Goal: Task Accomplishment & Management: Contribute content

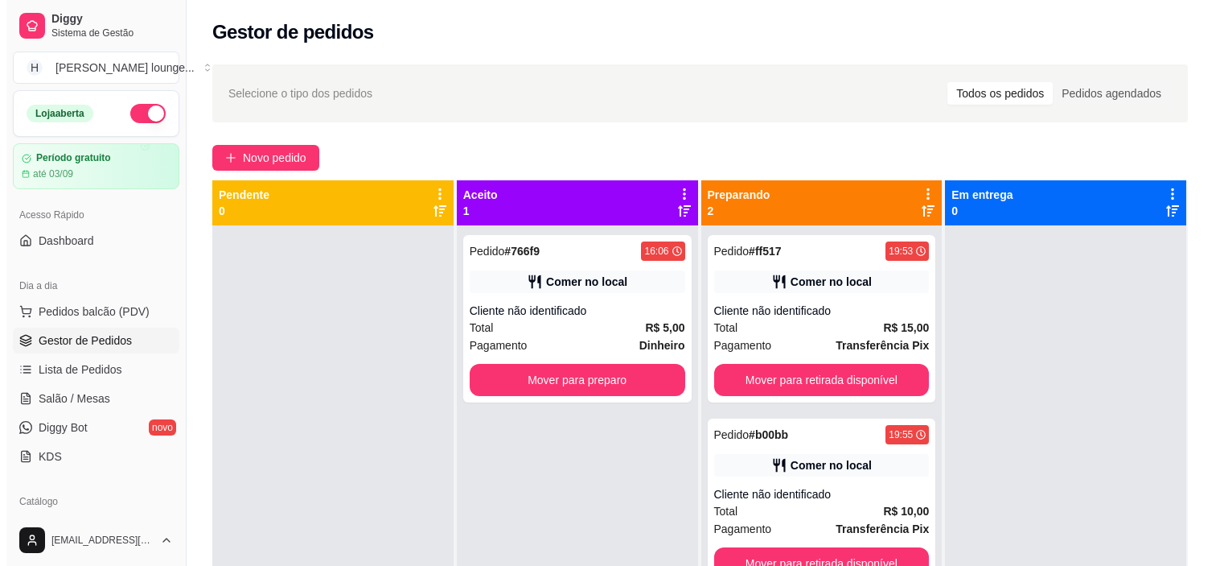
scroll to position [50, 0]
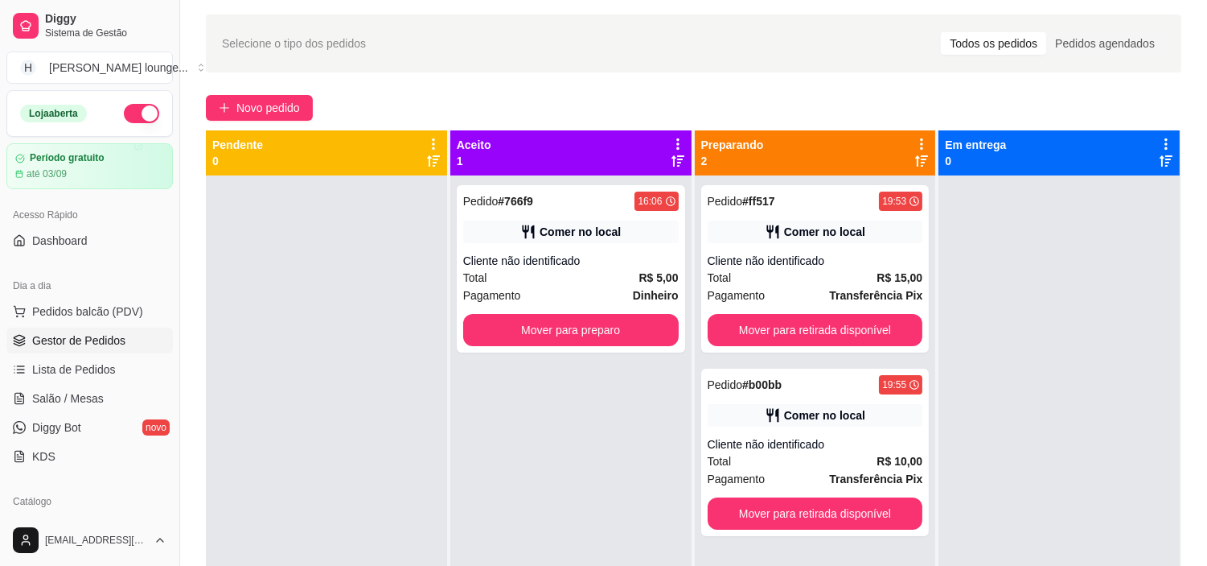
click at [1196, 108] on div "Selecione o tipo dos pedidos Todos os pedidos Pedidos agendados Novo pedido Pen…" at bounding box center [693, 360] width 1027 height 710
click at [101, 316] on span "Pedidos balcão (PDV)" at bounding box center [87, 311] width 111 height 16
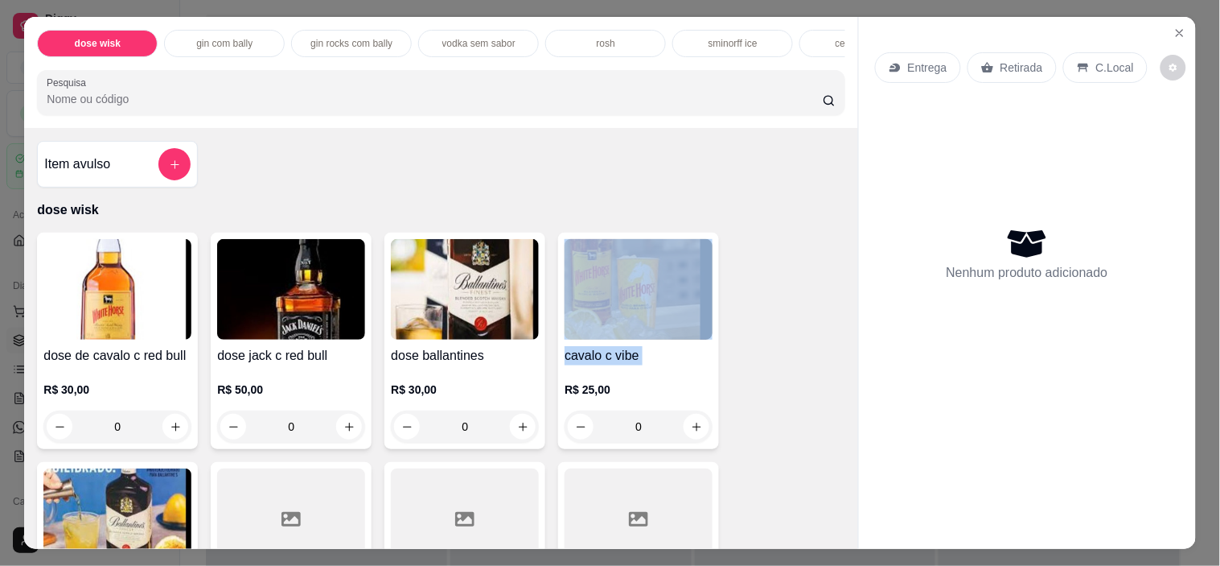
drag, startPoint x: 800, startPoint y: 287, endPoint x: 800, endPoint y: 352, distance: 64.4
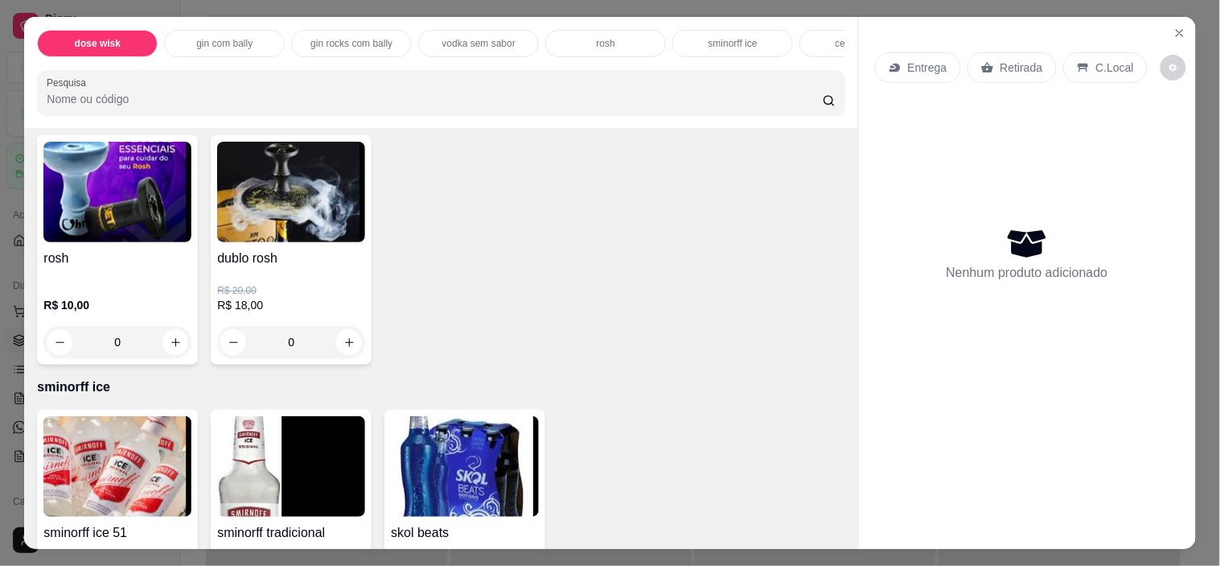
scroll to position [2791, 0]
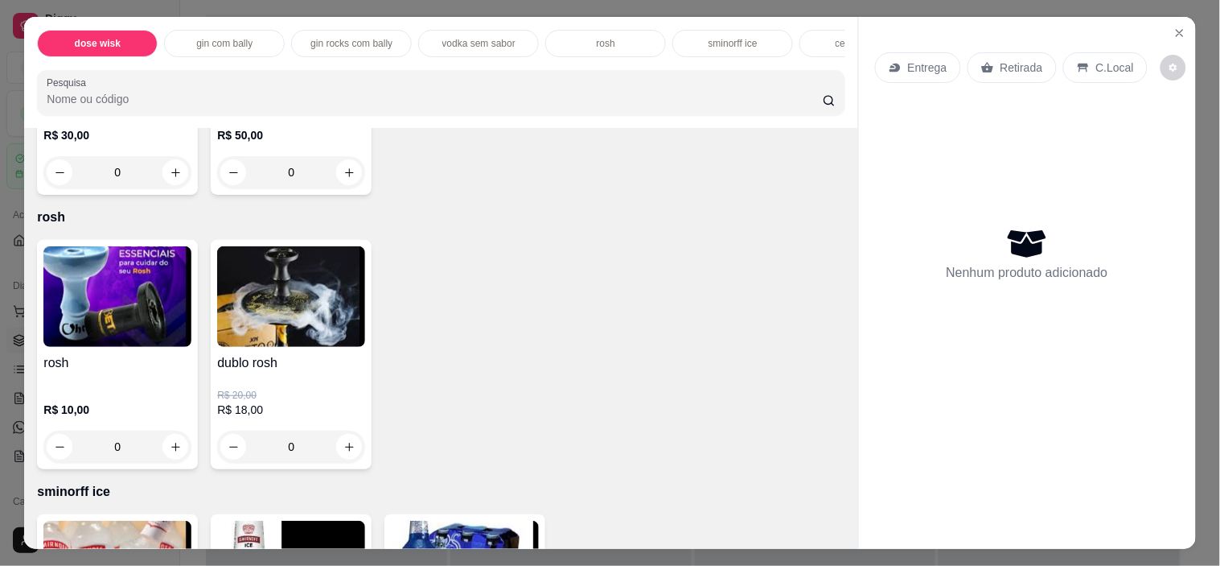
click at [131, 397] on div "R$ 10,00 0" at bounding box center [117, 423] width 148 height 77
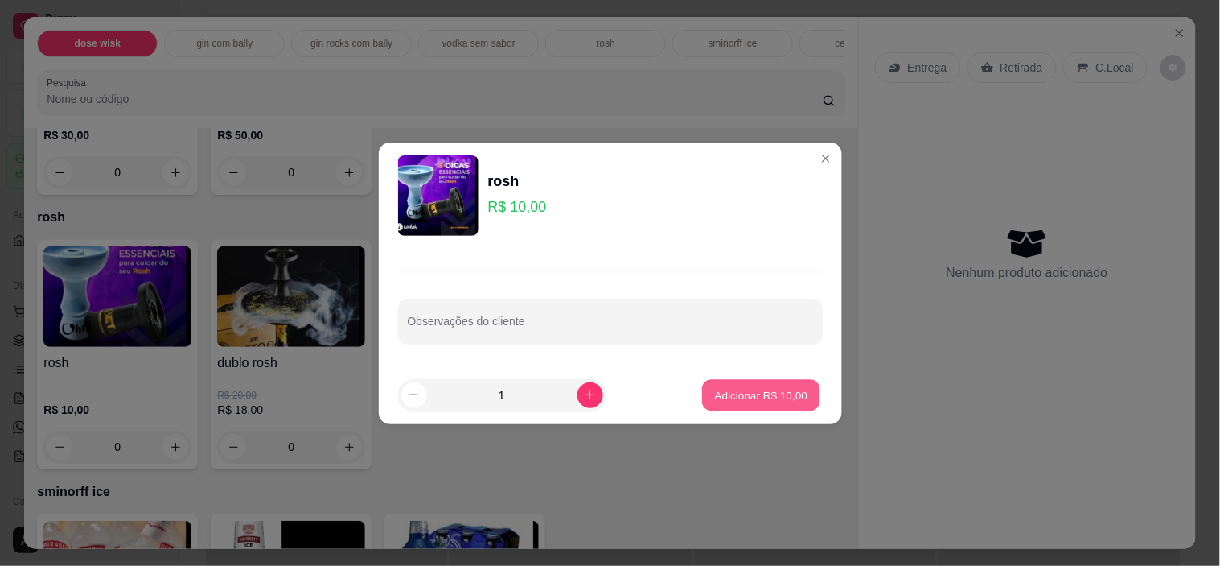
click at [748, 397] on p "Adicionar R$ 10,00" at bounding box center [761, 394] width 93 height 15
type input "1"
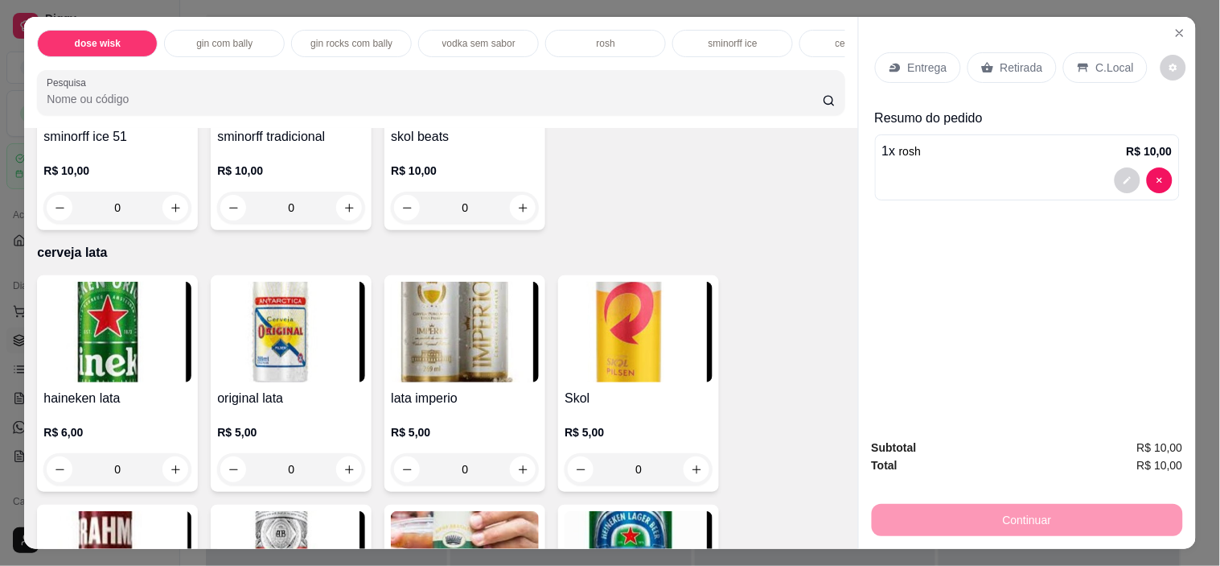
scroll to position [3355, 0]
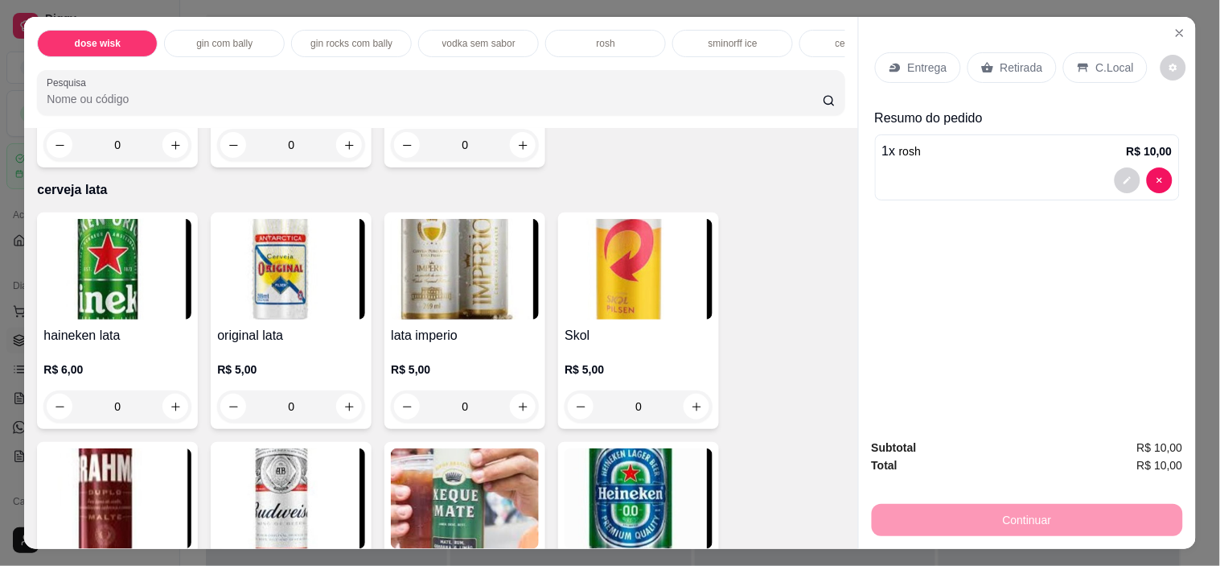
click at [300, 275] on img at bounding box center [291, 269] width 148 height 101
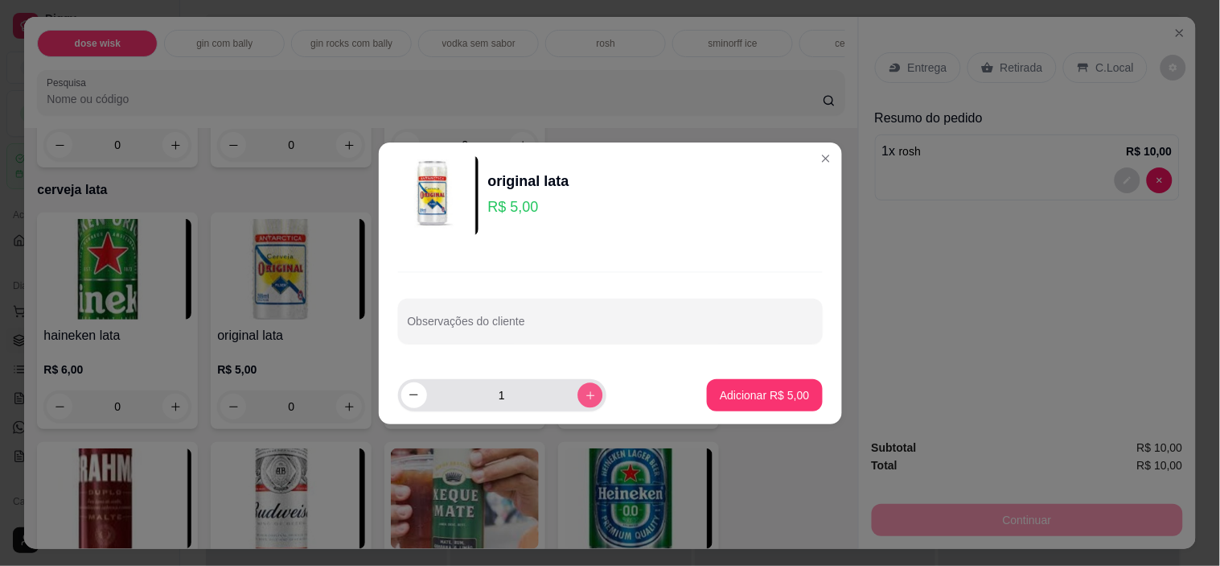
click at [584, 398] on icon "increase-product-quantity" at bounding box center [590, 395] width 12 height 12
type input "3"
click at [769, 403] on button "Adicionar R$ 15,00" at bounding box center [762, 394] width 118 height 31
type input "3"
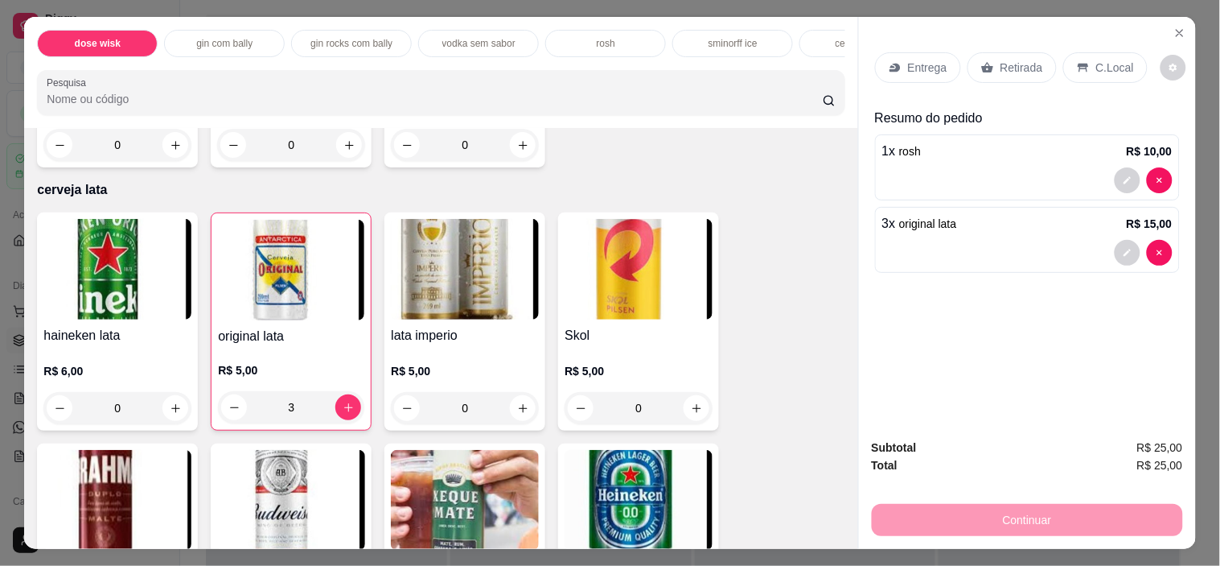
click at [1084, 55] on div "C.Local" at bounding box center [1105, 67] width 84 height 31
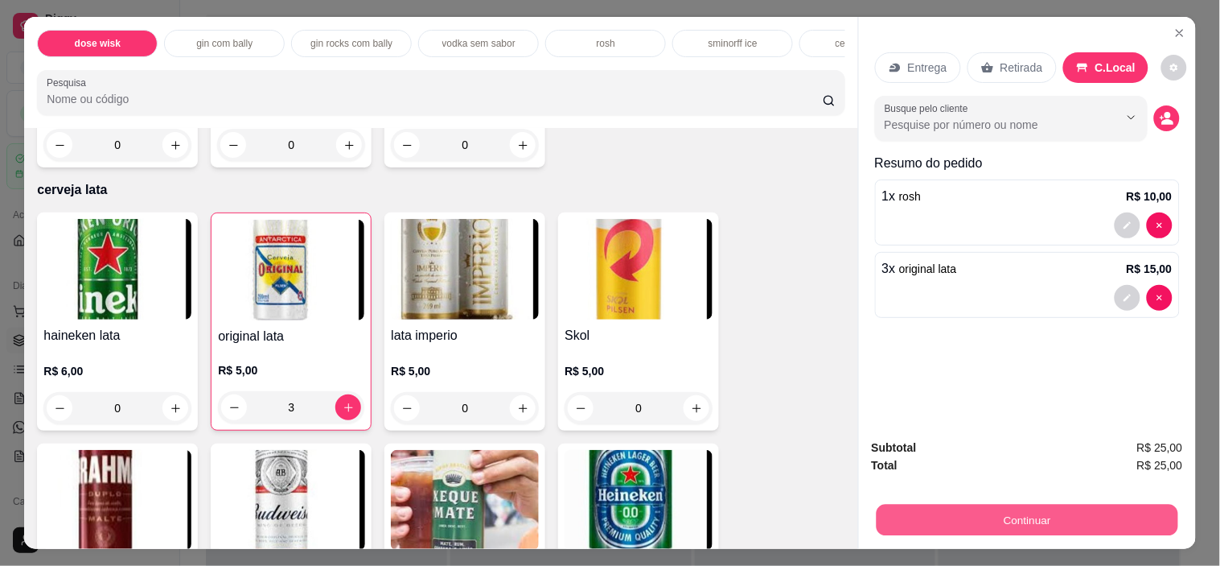
click at [1076, 508] on button "Continuar" at bounding box center [1027, 519] width 302 height 31
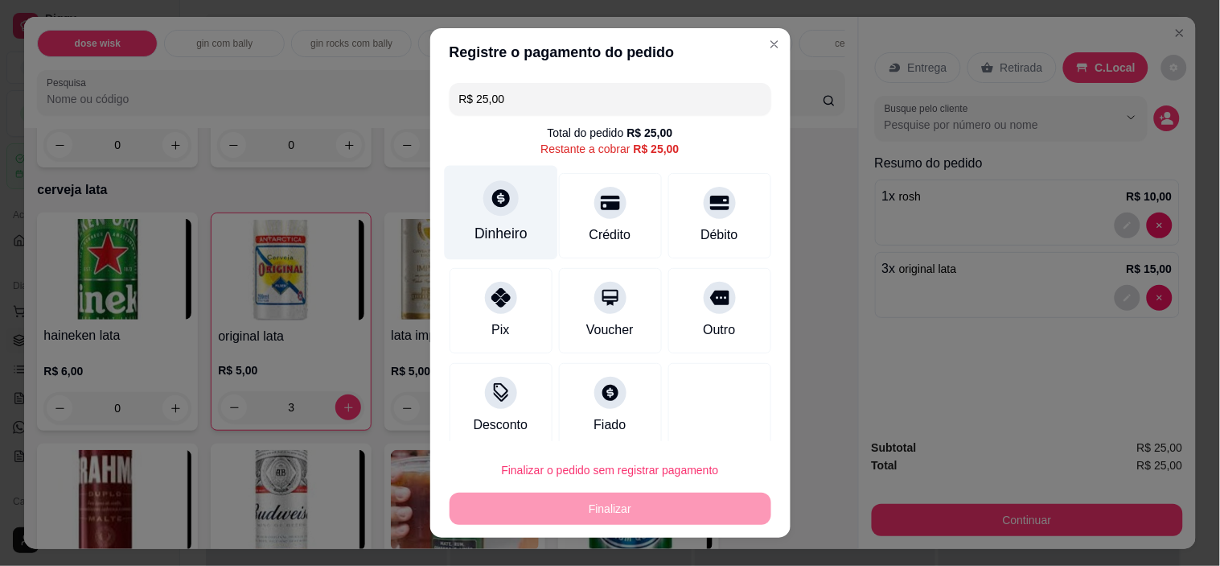
click at [520, 240] on div "Dinheiro" at bounding box center [500, 213] width 113 height 94
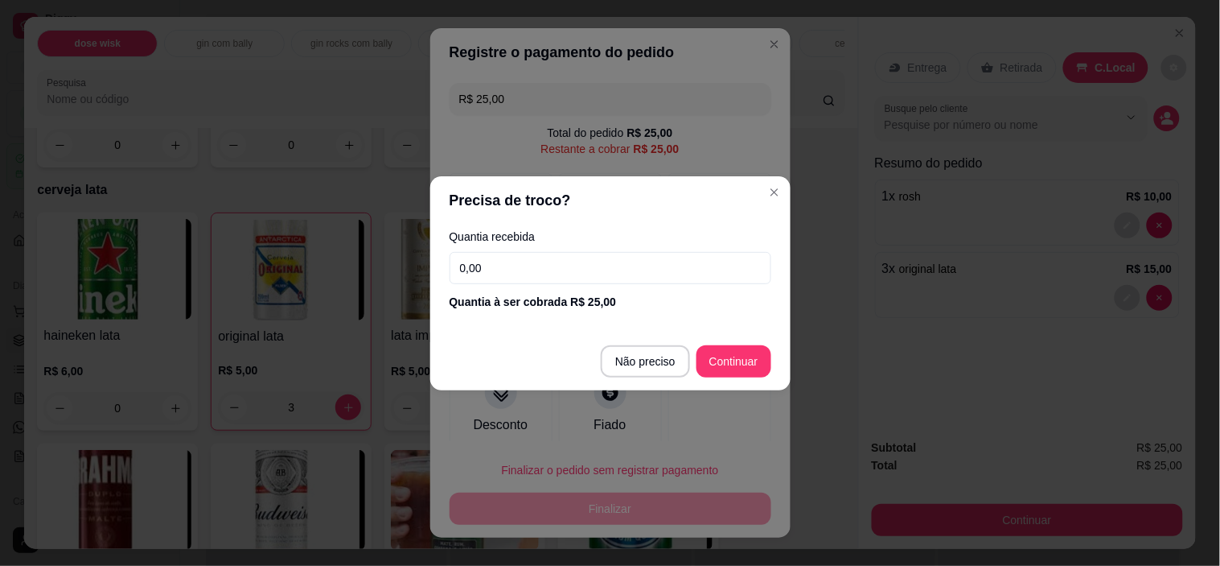
click at [593, 268] on input "0,00" at bounding box center [611, 268] width 322 height 32
type input "25,00"
type input "R$ 0,00"
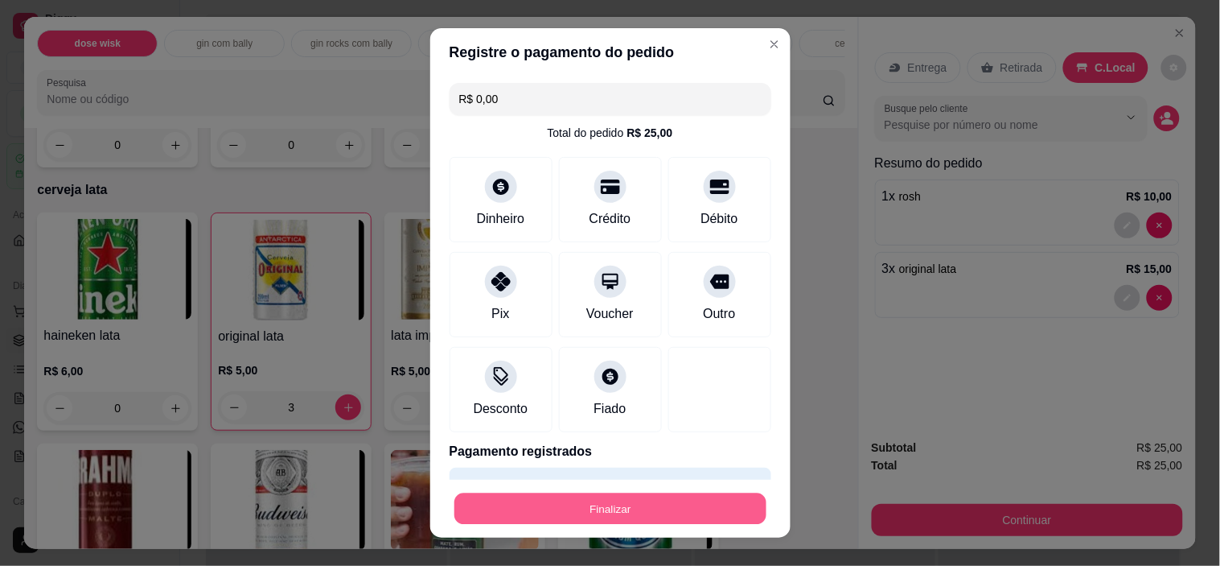
click at [626, 499] on button "Finalizar" at bounding box center [611, 507] width 312 height 31
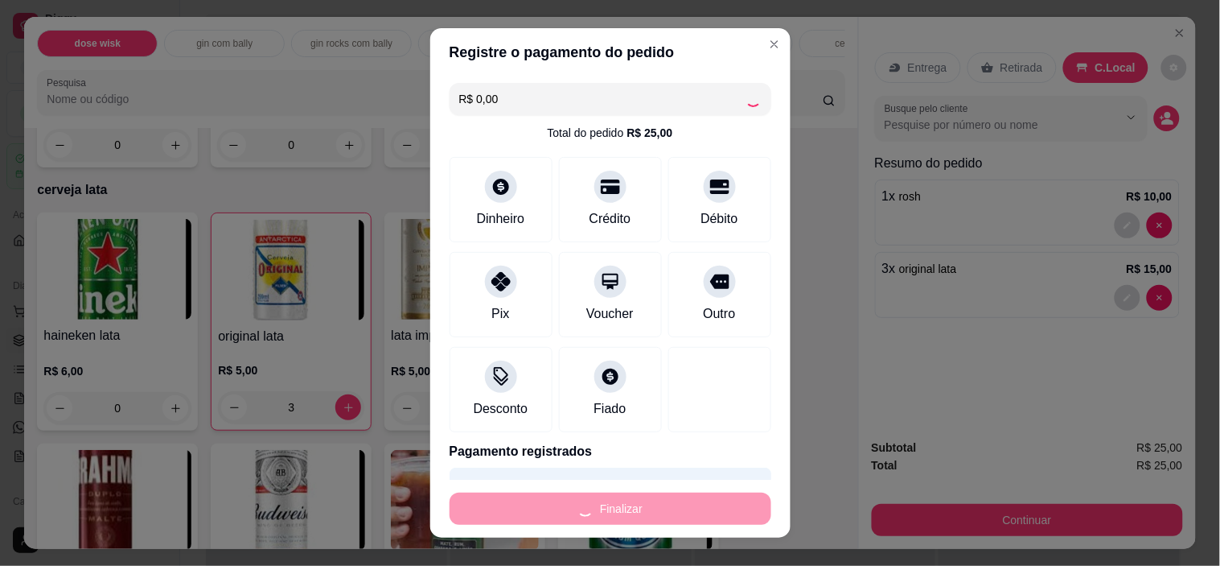
type input "0"
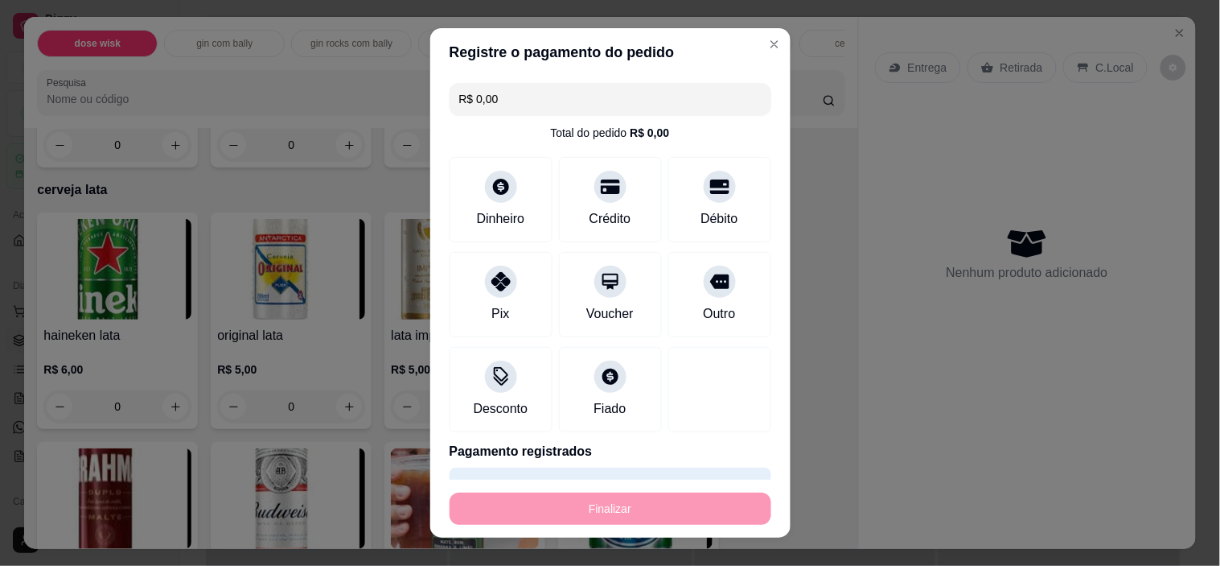
type input "-R$ 25,00"
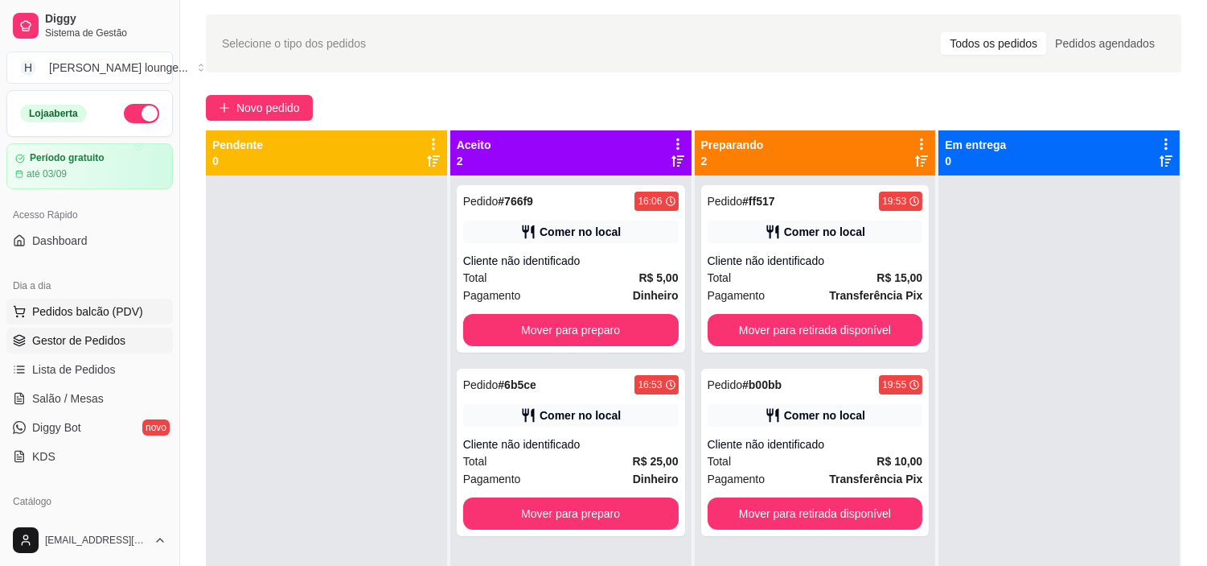
click at [59, 316] on span "Pedidos balcão (PDV)" at bounding box center [87, 311] width 111 height 16
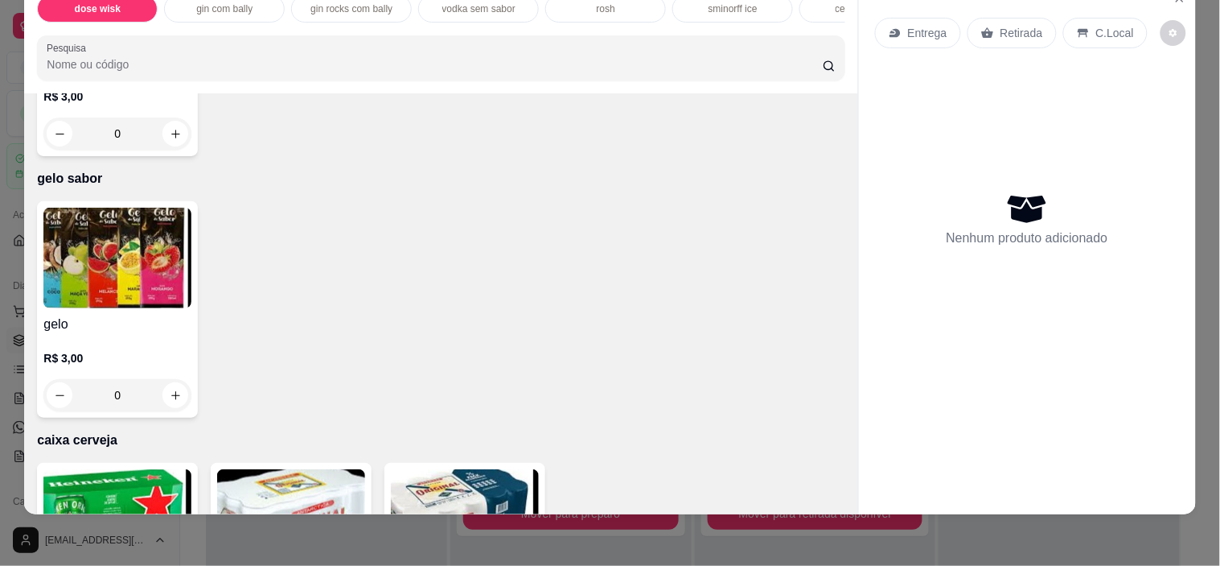
scroll to position [4272, 0]
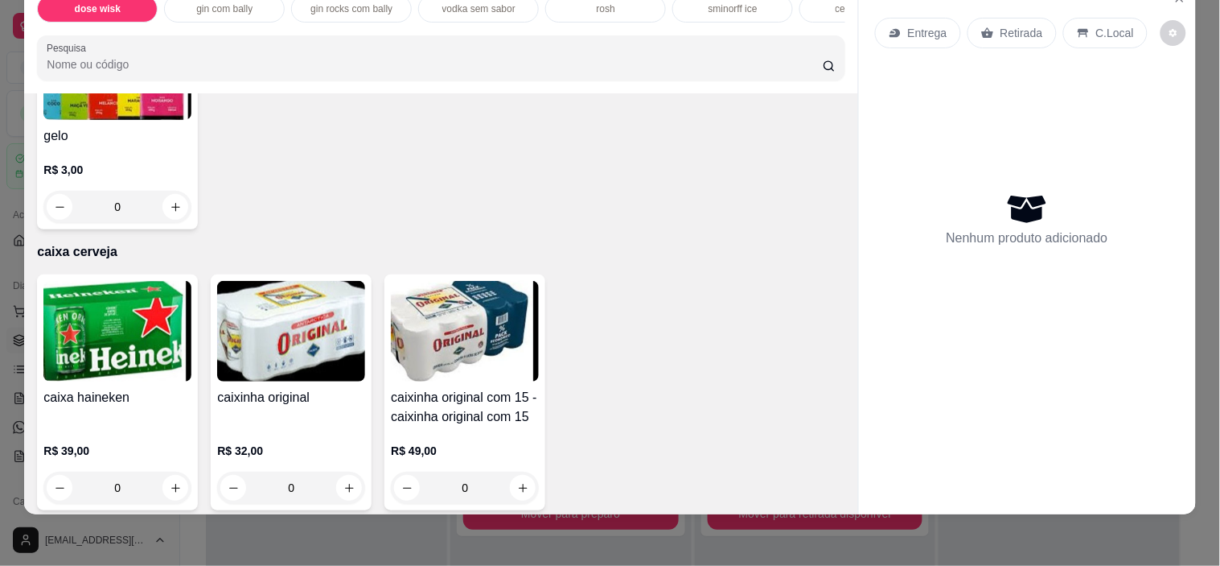
click at [698, 230] on div "Item avulso dose wisk dose de cavalo c red bull R$ 30,00 0 dose jack c red bull…" at bounding box center [440, 303] width 833 height 421
click at [323, 399] on h4 "caixinha original" at bounding box center [291, 397] width 148 height 19
click at [734, 242] on p "caixa cerveja" at bounding box center [441, 251] width 808 height 19
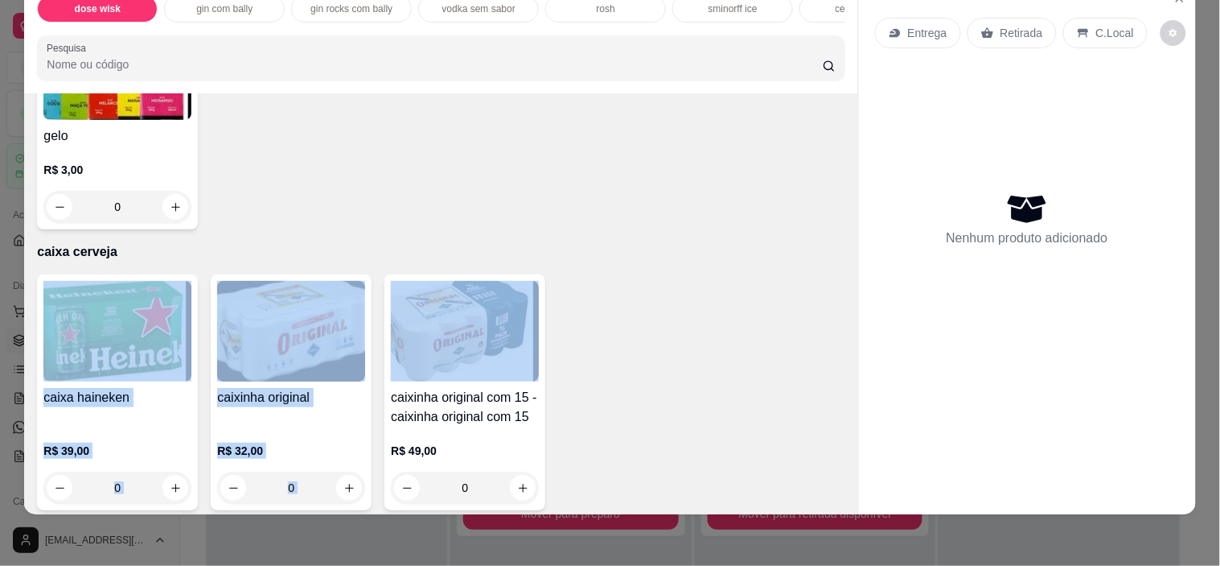
drag, startPoint x: 734, startPoint y: 242, endPoint x: 800, endPoint y: 274, distance: 73.0
click at [800, 274] on div "Item avulso dose wisk dose de cavalo c red bull R$ 30,00 0 dose jack c red bull…" at bounding box center [440, 303] width 833 height 421
click at [800, 274] on div "caixa haineken R$ 39,00 0 caixinha original R$ 32,00 0 caixinha original com 15…" at bounding box center [441, 392] width 808 height 236
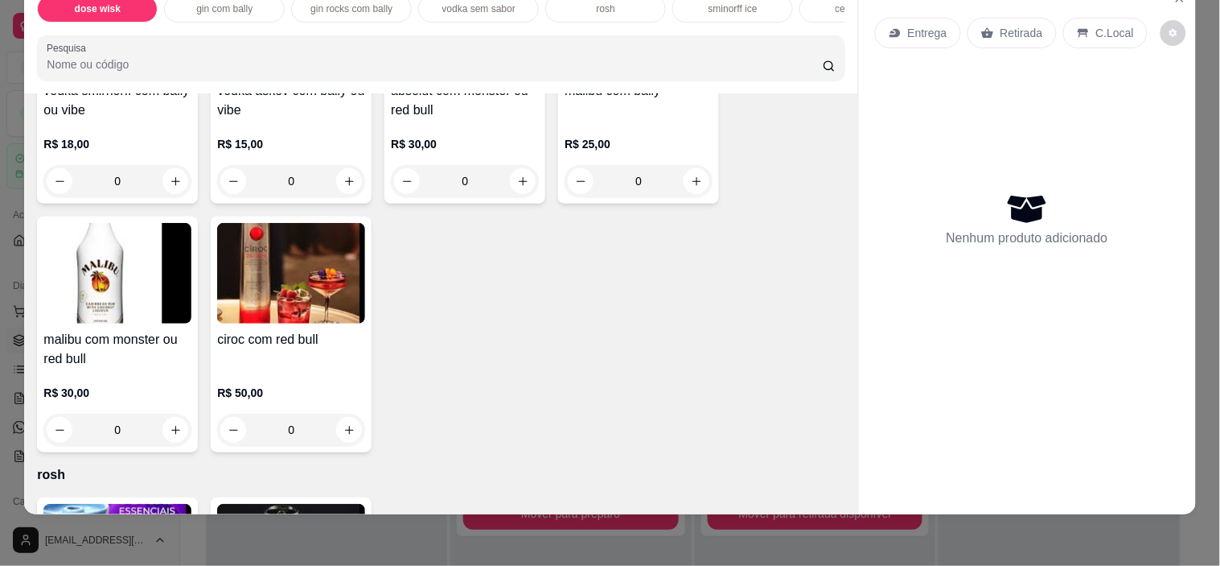
scroll to position [2437, 0]
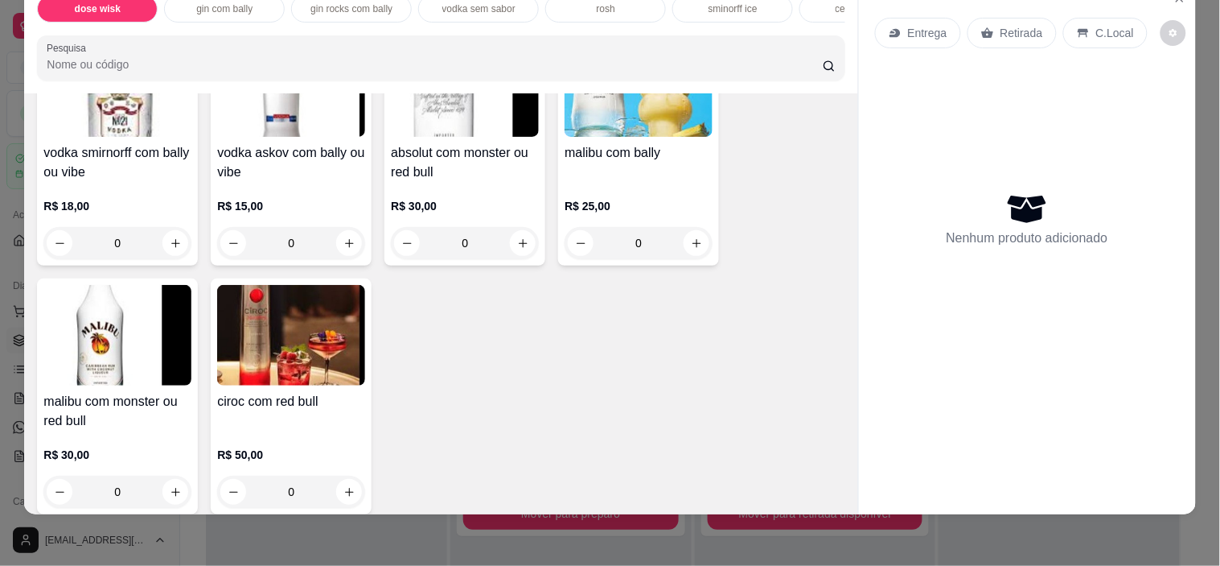
click at [695, 413] on div "vodka smirnorff com bally ou vibe R$ 18,00 0 vodka askov com bally ou vibe R$ 1…" at bounding box center [441, 272] width 808 height 484
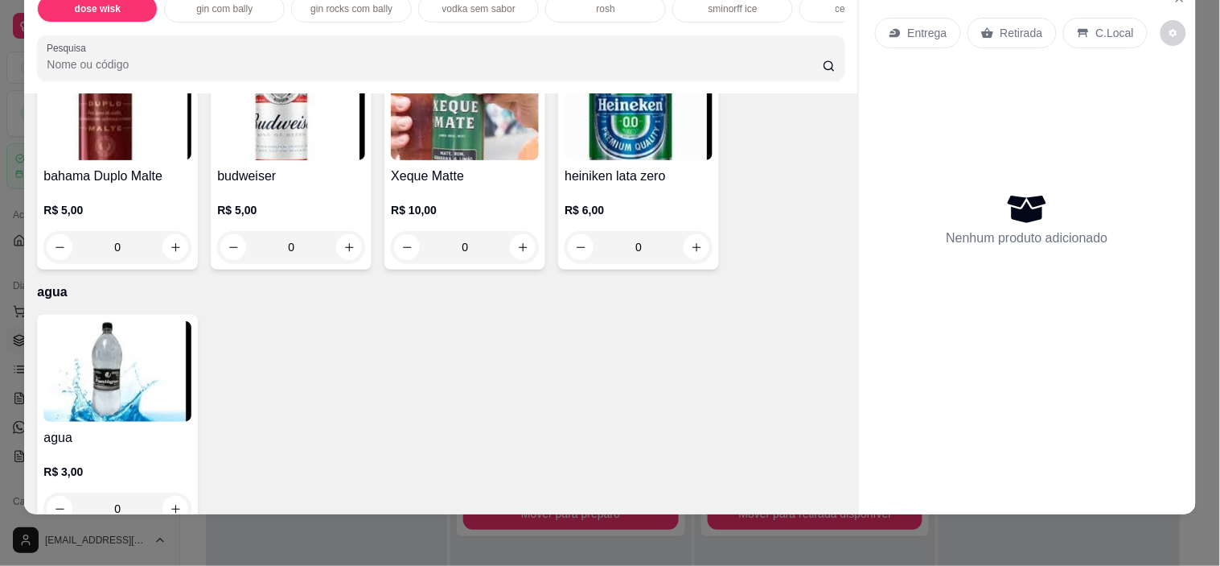
scroll to position [3750, 0]
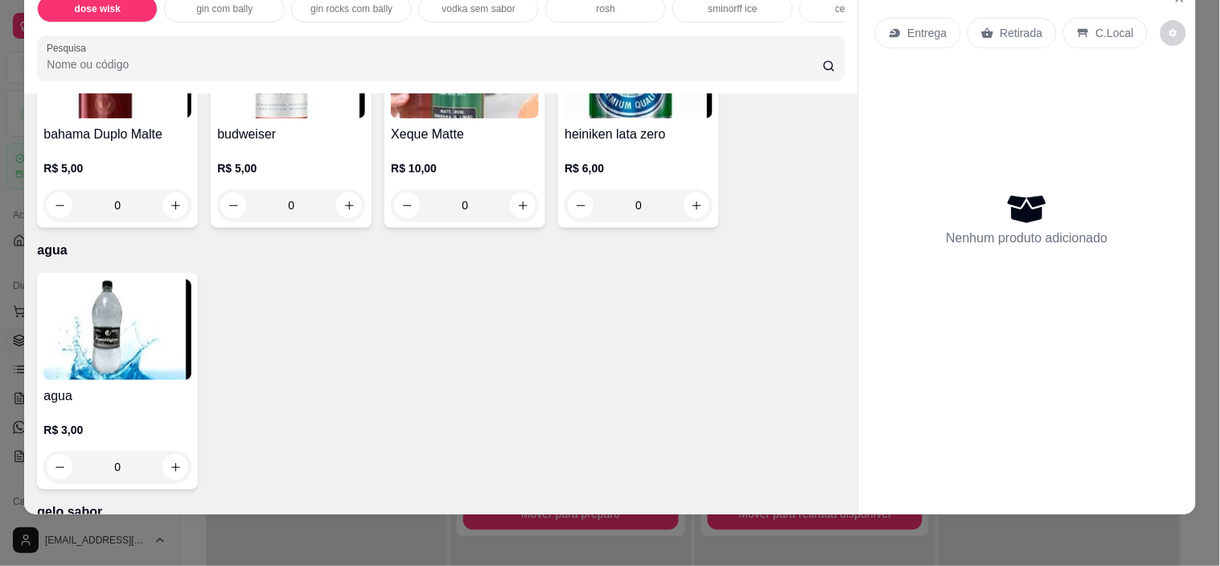
click at [738, 351] on div "agua R$ 3,00 0" at bounding box center [441, 381] width 808 height 216
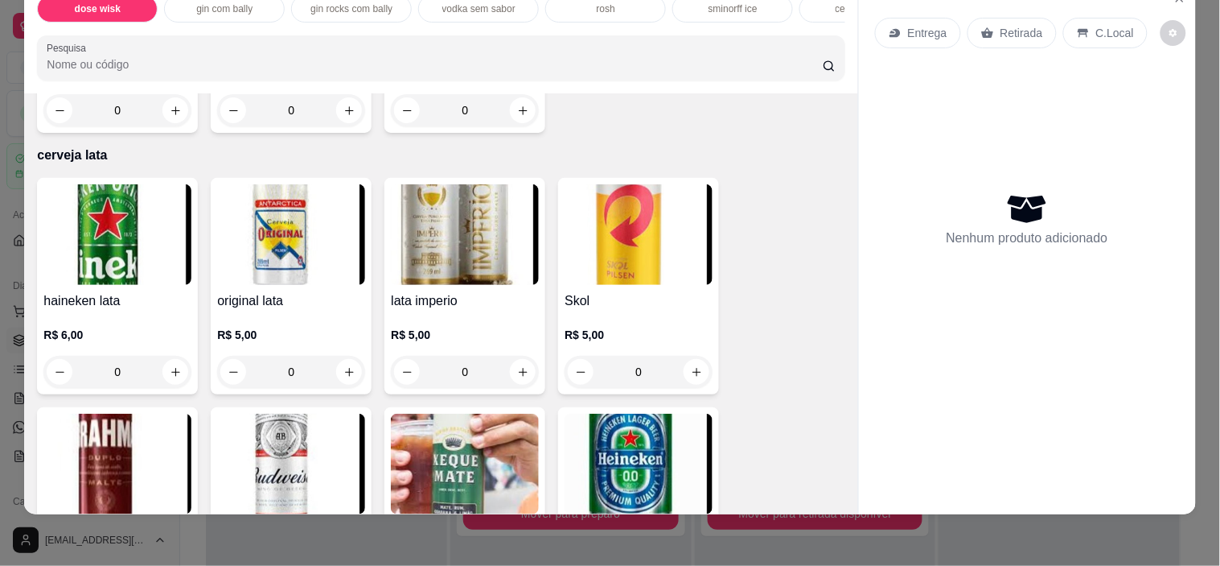
scroll to position [3271, 0]
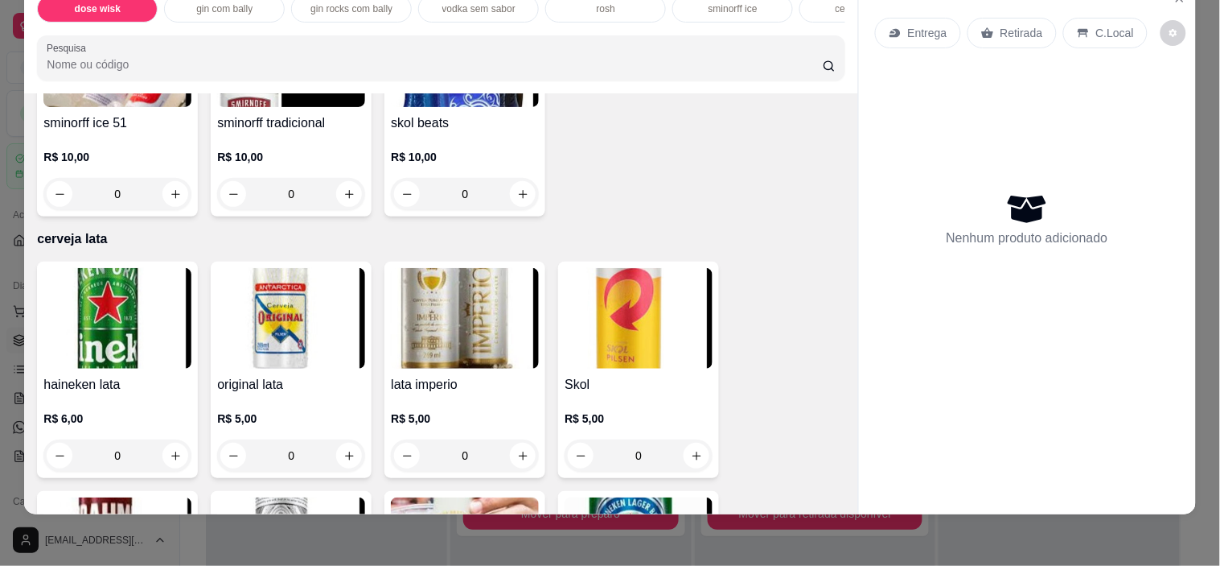
click at [304, 334] on img at bounding box center [291, 318] width 148 height 101
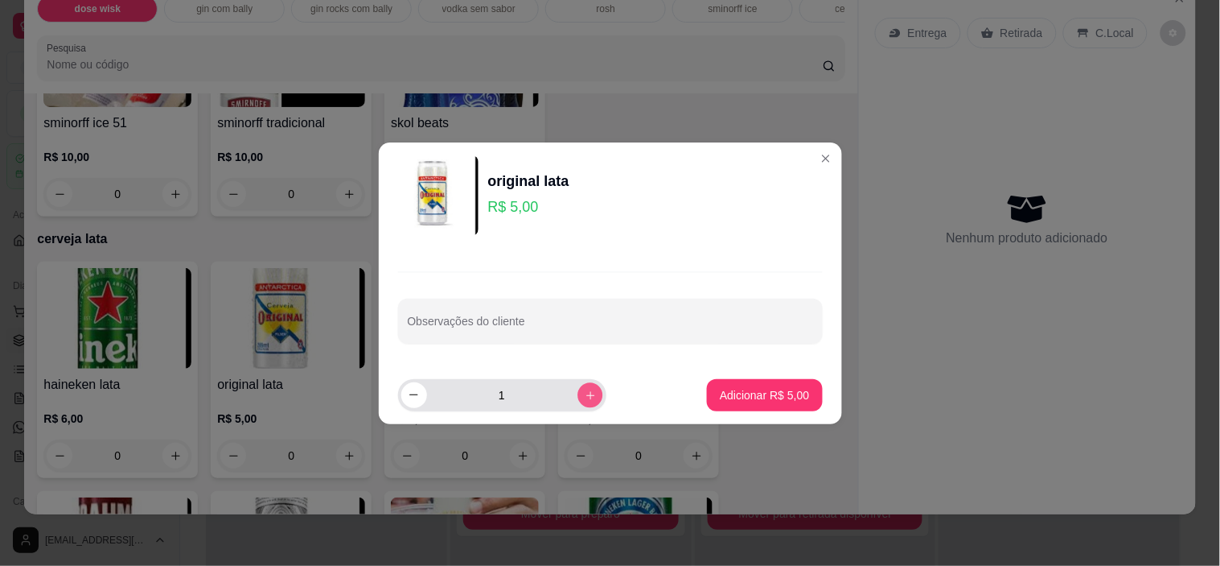
click at [586, 392] on icon "increase-product-quantity" at bounding box center [590, 394] width 8 height 8
type input "2"
click at [738, 405] on button "Adicionar R$ 10,00" at bounding box center [762, 394] width 118 height 31
type input "2"
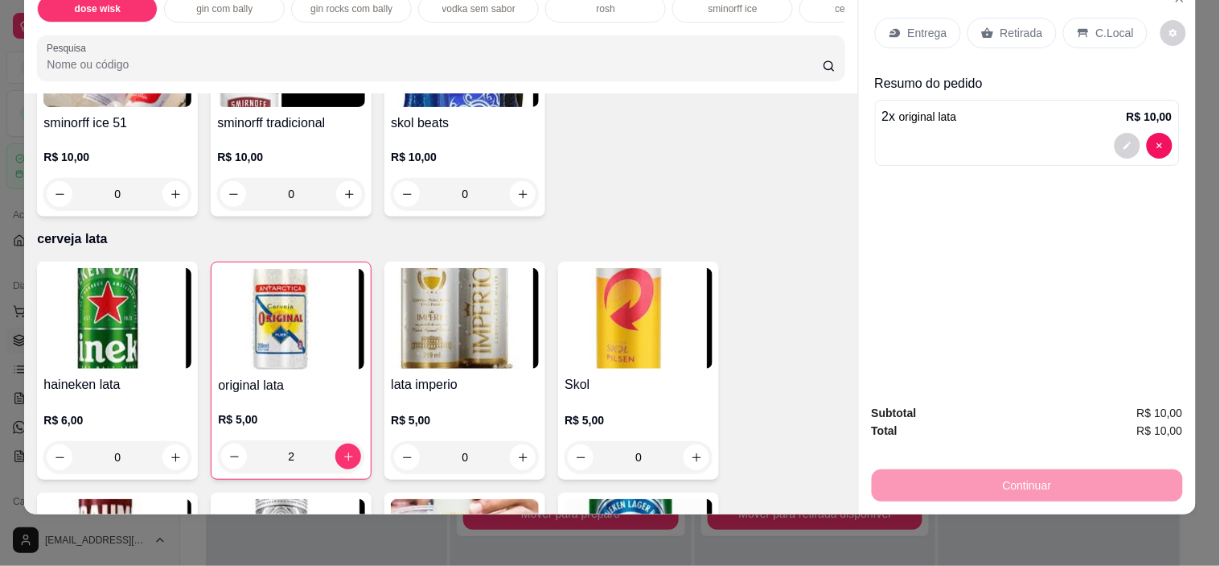
click at [1105, 18] on div "C.Local" at bounding box center [1105, 33] width 84 height 31
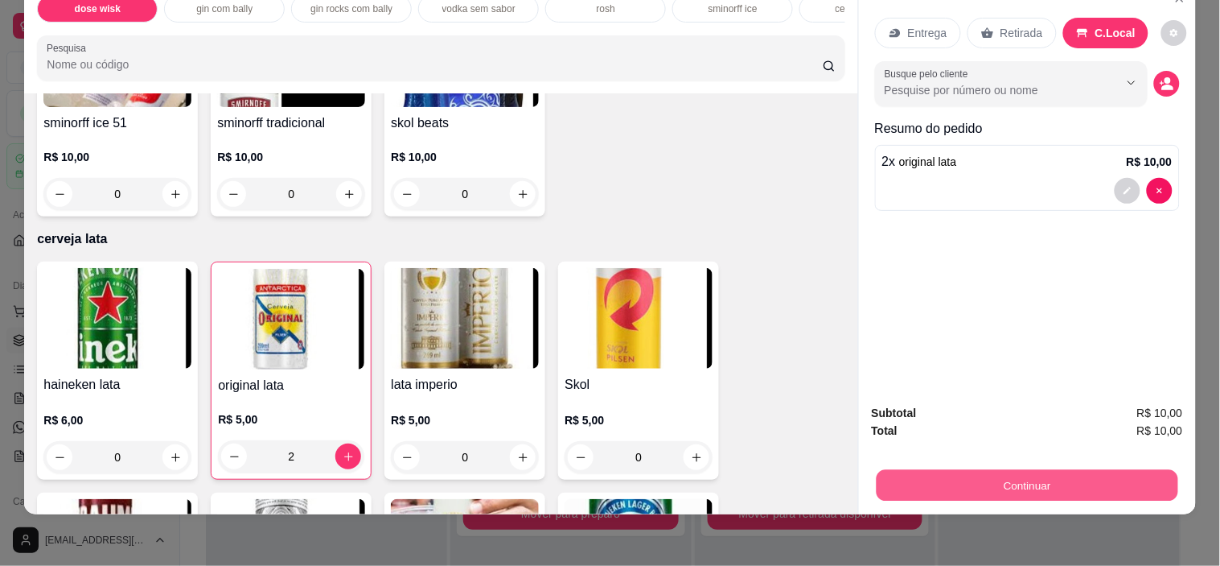
click at [1065, 470] on button "Continuar" at bounding box center [1027, 485] width 302 height 31
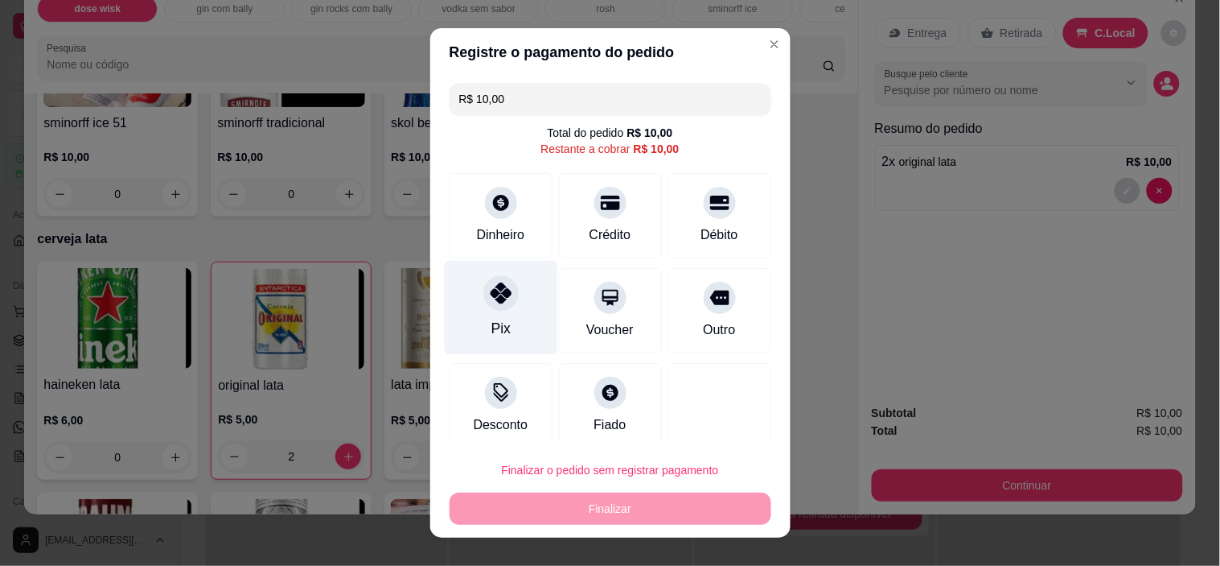
click at [499, 292] on icon at bounding box center [500, 292] width 21 height 21
type input "R$ 0,00"
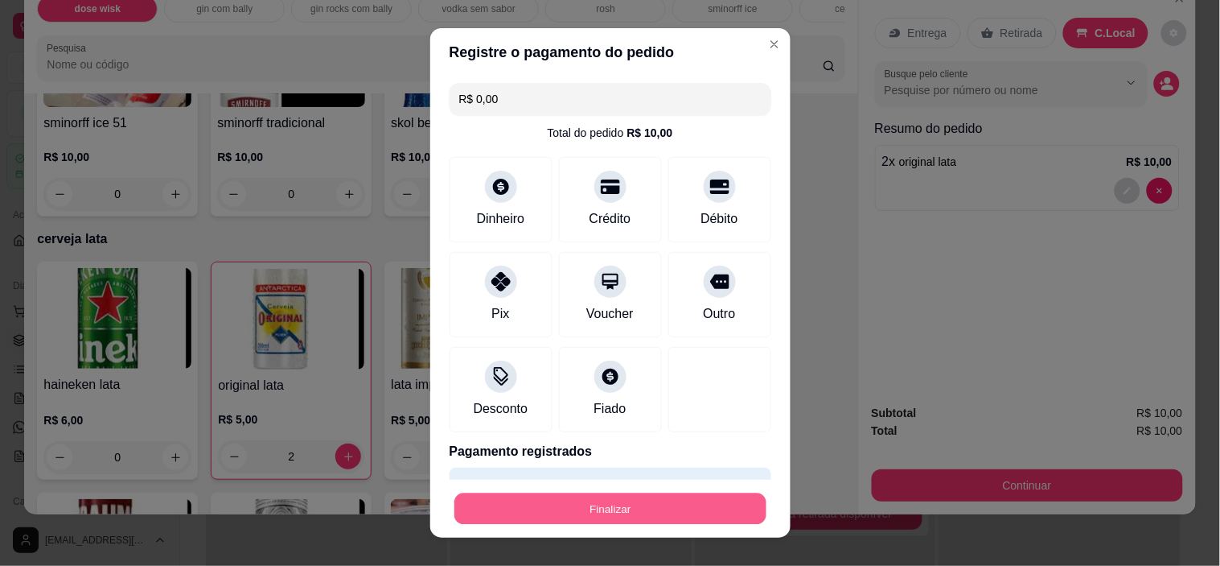
click at [619, 508] on button "Finalizar" at bounding box center [611, 507] width 312 height 31
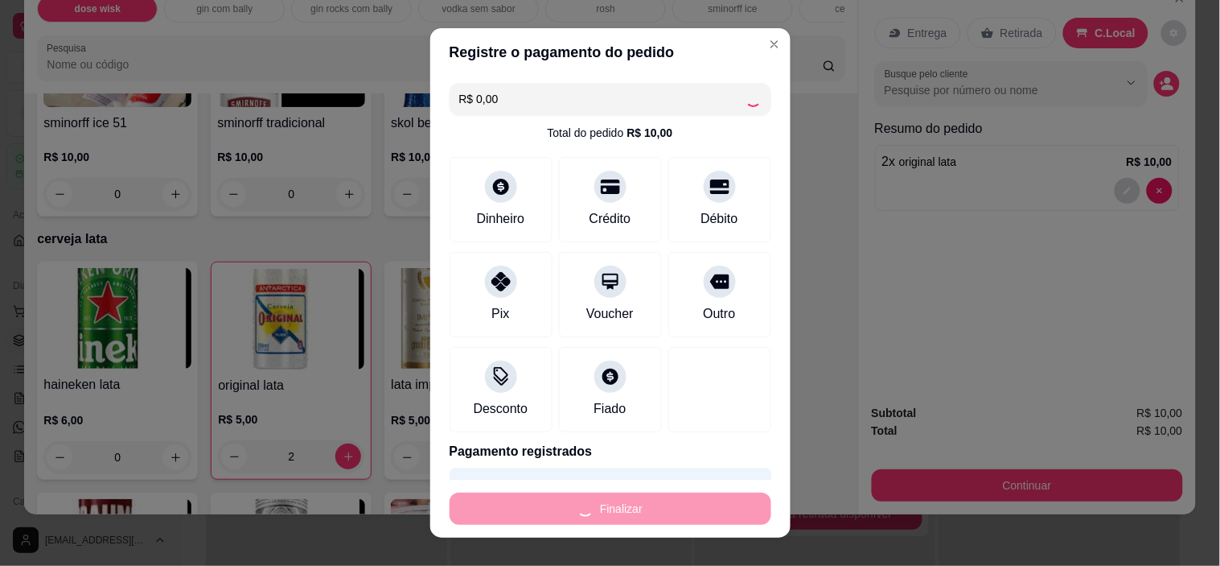
type input "0"
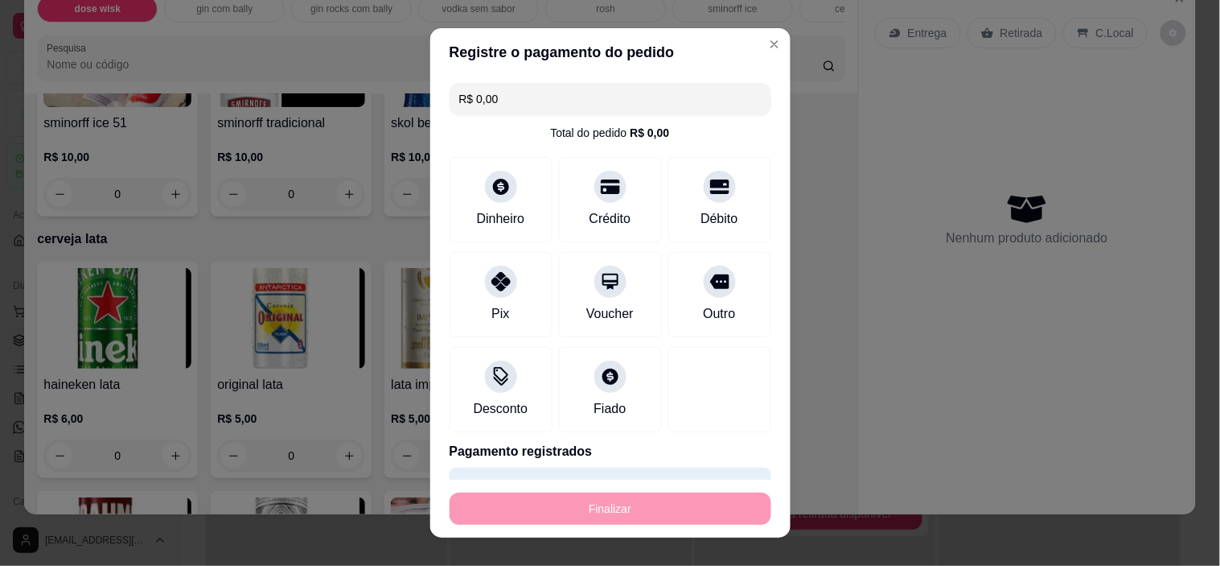
type input "-R$ 10,00"
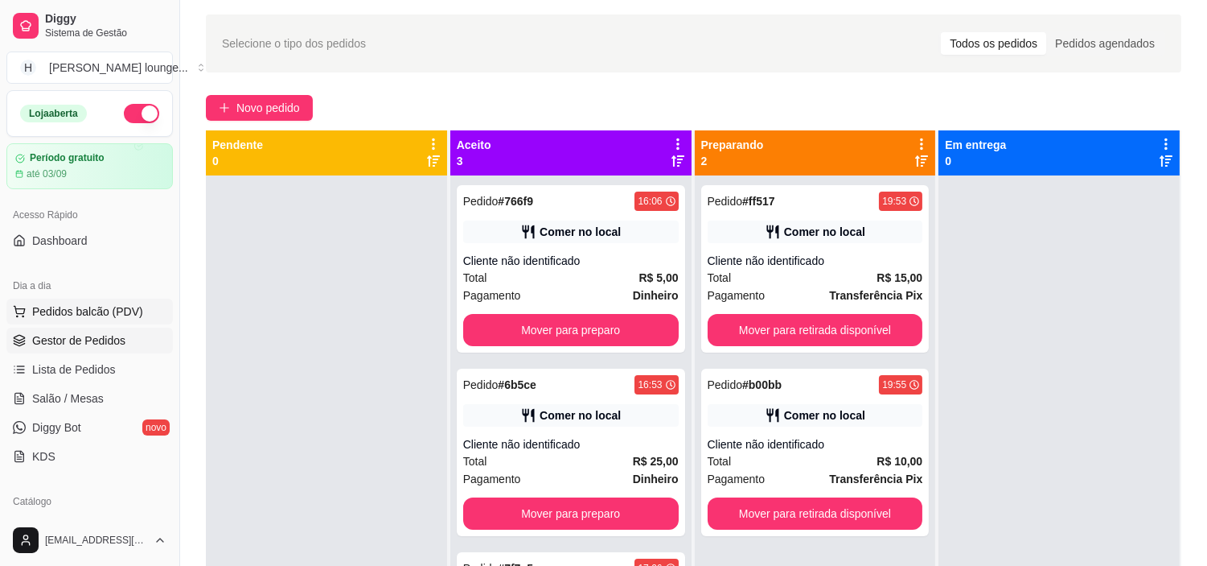
click at [123, 314] on span "Pedidos balcão (PDV)" at bounding box center [87, 311] width 111 height 16
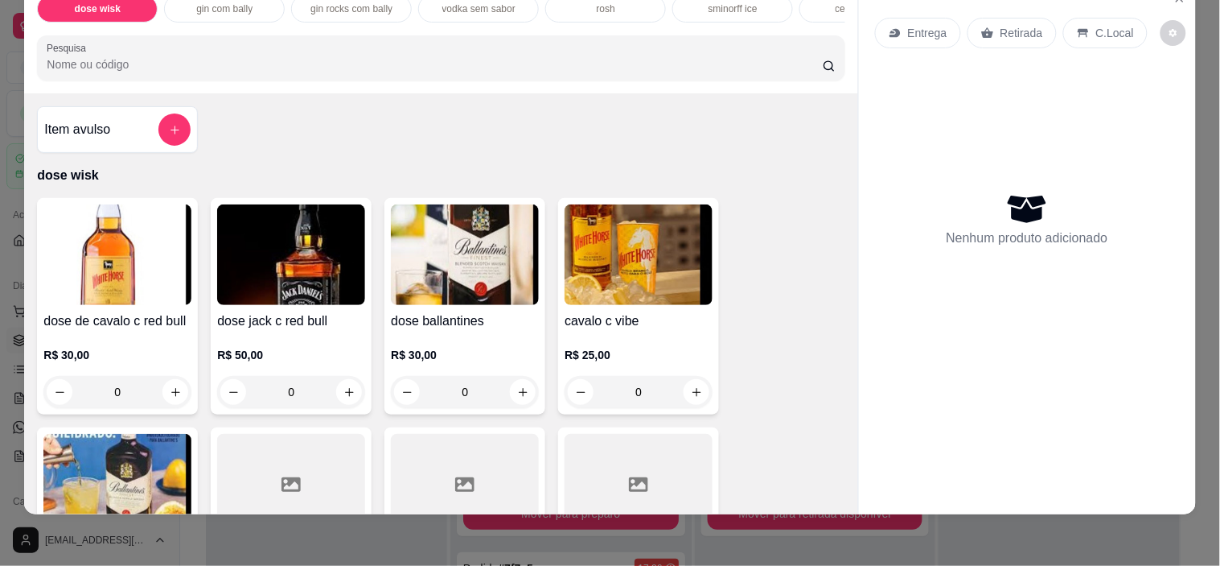
scroll to position [41, 0]
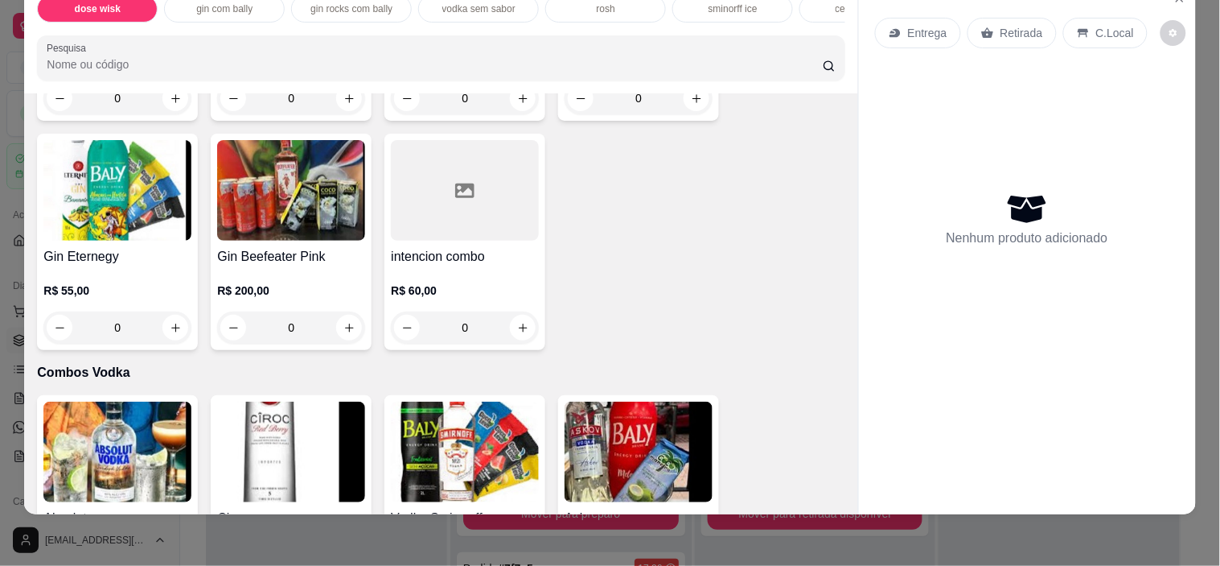
scroll to position [8333, 0]
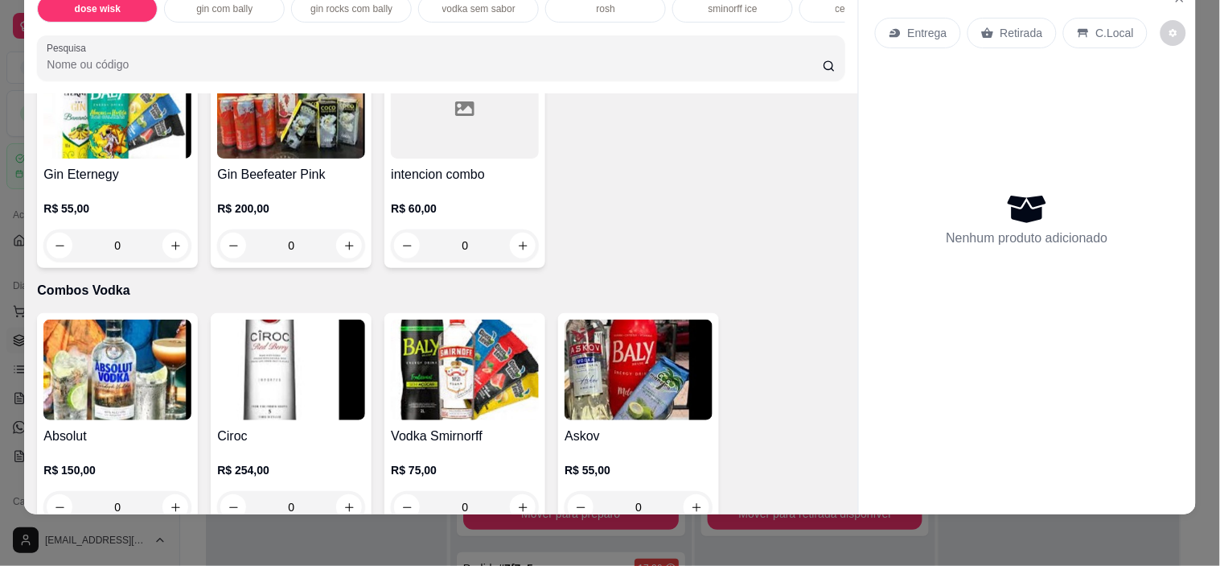
click at [784, 431] on div "Absolut R$ 150,00 0 Ciroc R$ 254,00 0 Vodka Smirnorff R$ 75,00 0 Askov R$ 55,00…" at bounding box center [441, 421] width 808 height 216
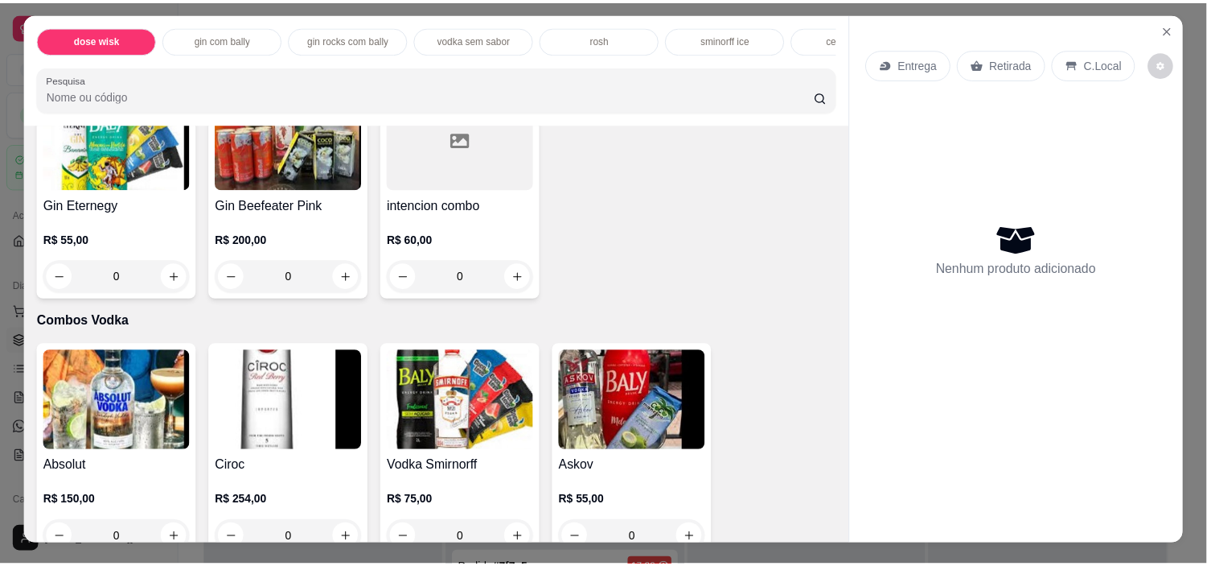
scroll to position [0, 0]
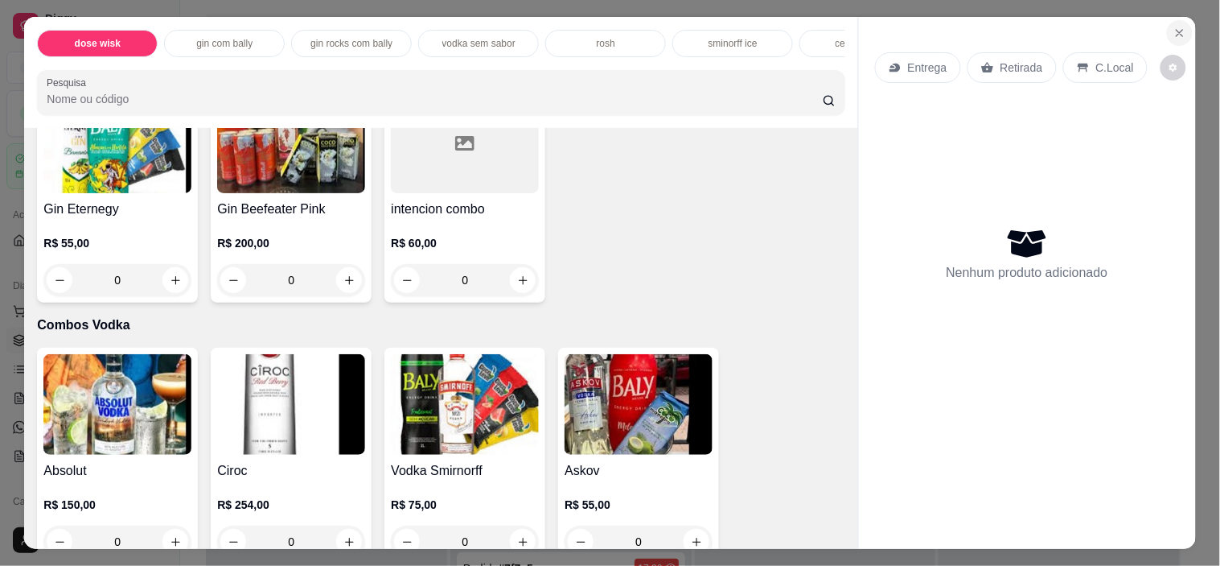
click at [1184, 20] on button "Close" at bounding box center [1180, 33] width 26 height 26
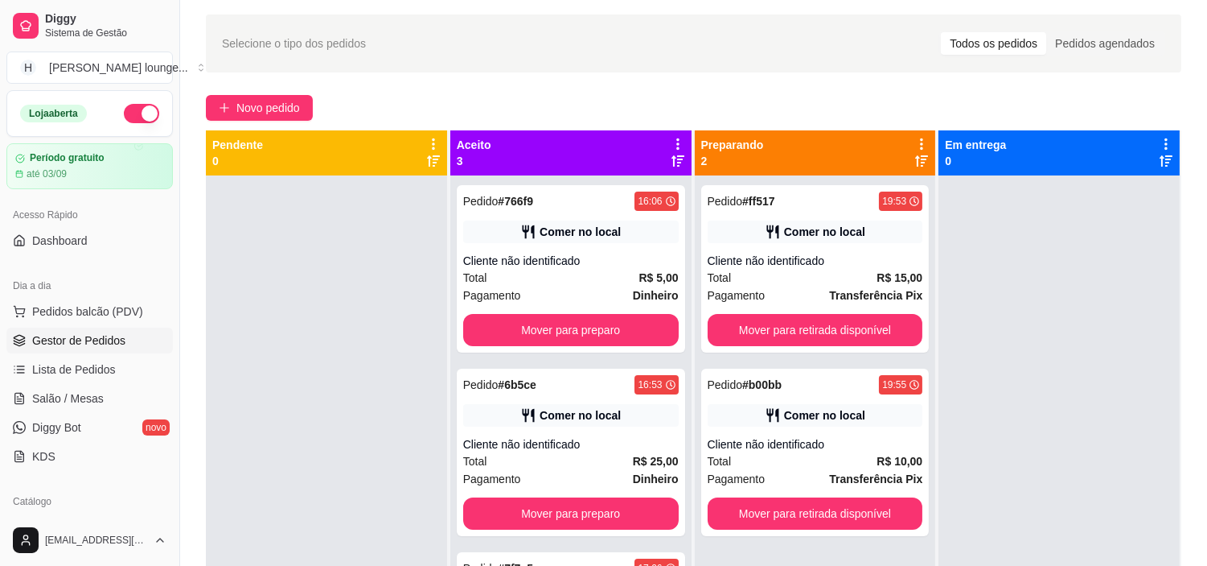
click at [69, 349] on link "Gestor de Pedidos" at bounding box center [89, 340] width 167 height 26
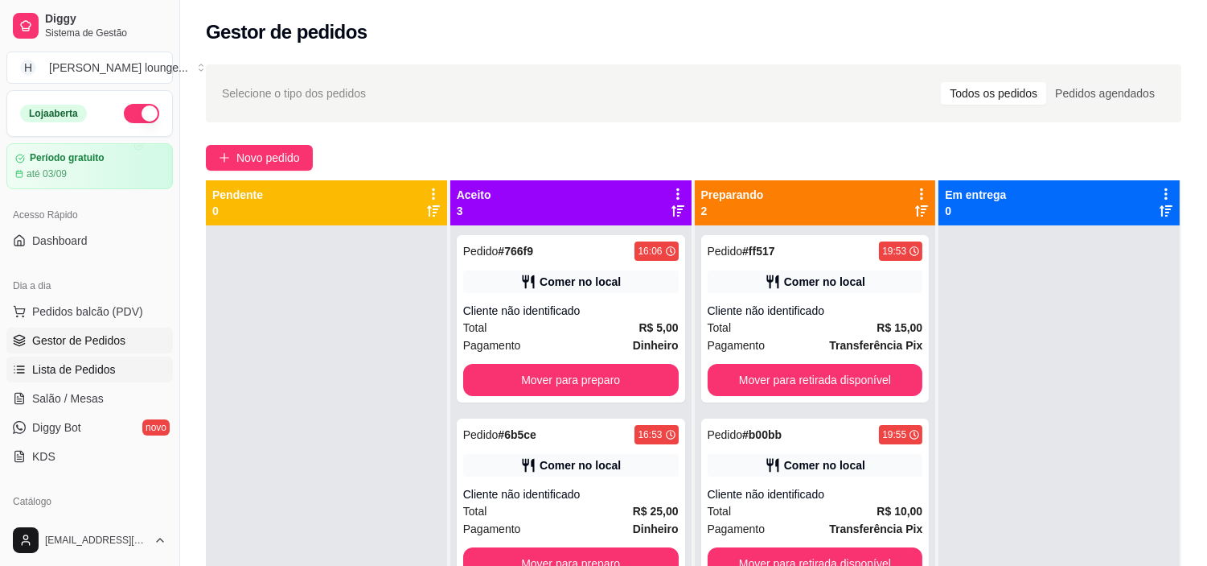
click at [130, 368] on link "Lista de Pedidos" at bounding box center [89, 369] width 167 height 26
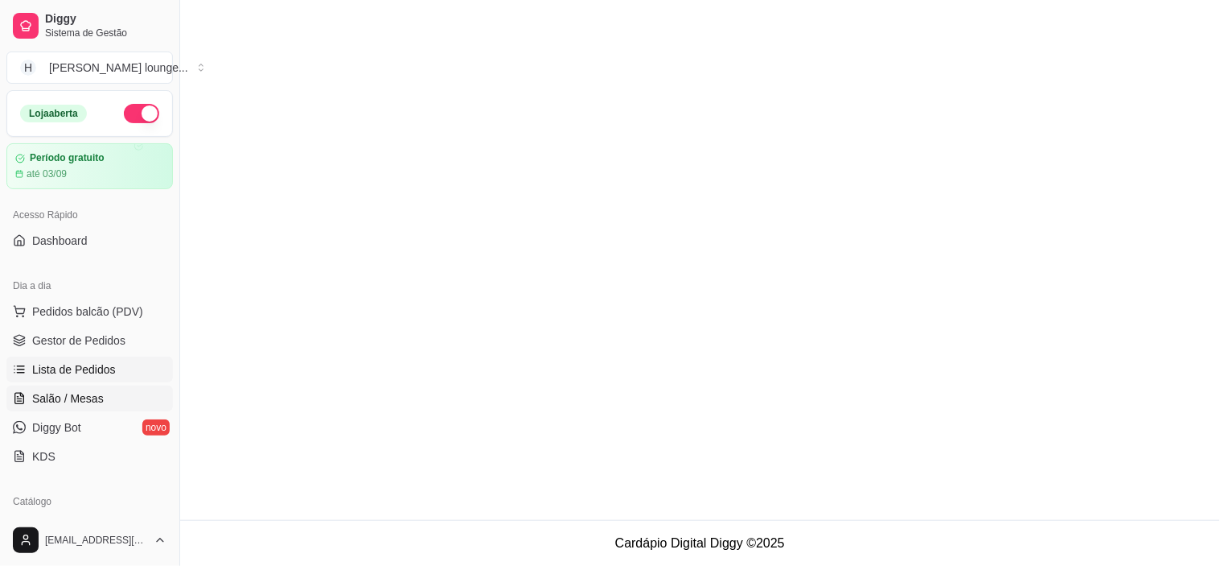
click at [105, 407] on link "Salão / Mesas" at bounding box center [89, 398] width 167 height 26
click at [171, 241] on div "Diggy Sistema de Gestão H [PERSON_NAME] lounge ... Loja aberta Período gratuito…" at bounding box center [89, 283] width 179 height 566
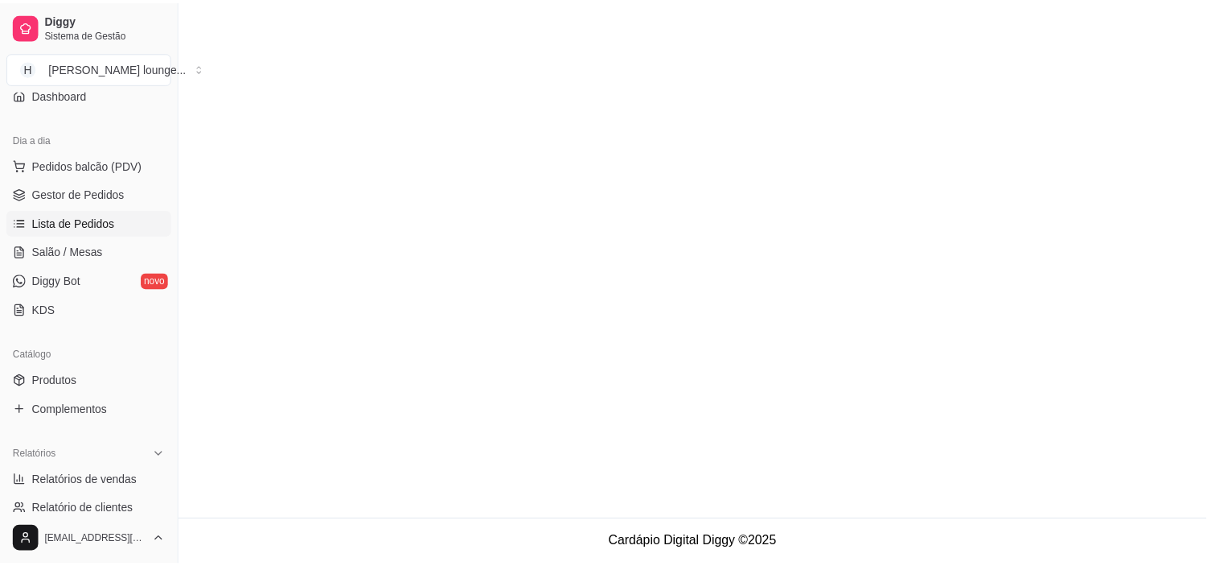
scroll to position [159, 0]
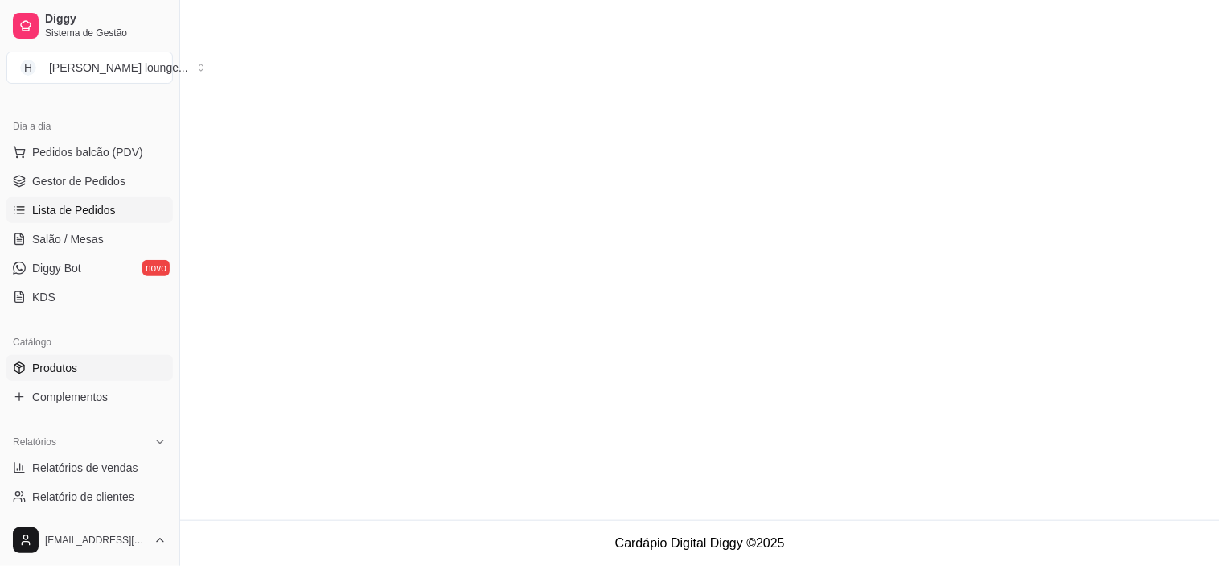
click at [94, 363] on link "Produtos" at bounding box center [89, 368] width 167 height 26
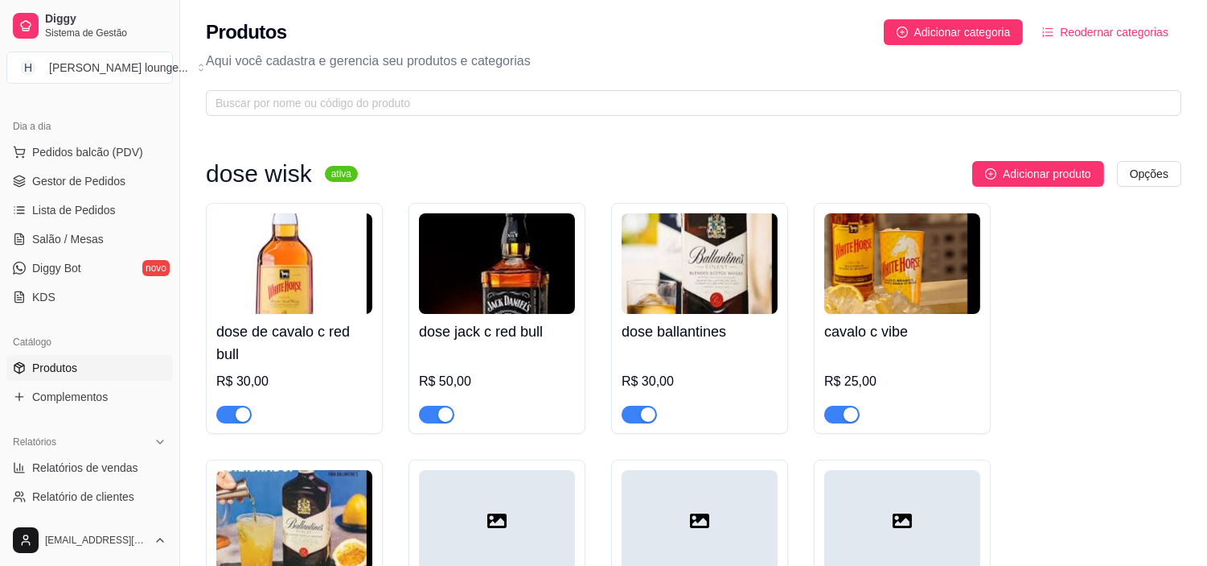
click at [109, 365] on link "Produtos" at bounding box center [89, 368] width 167 height 26
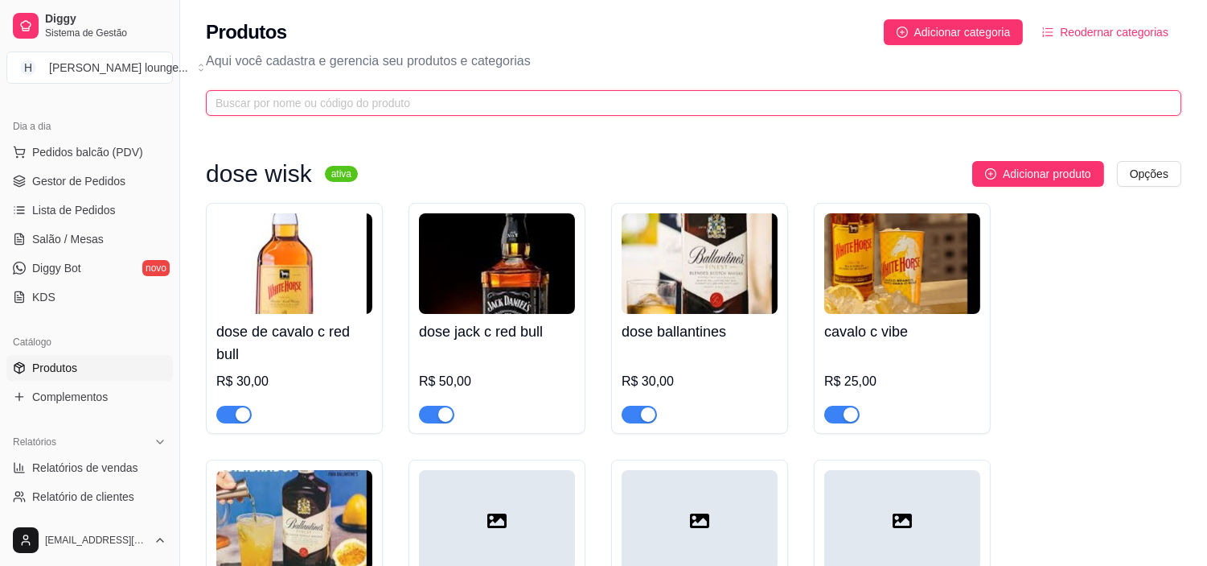
click at [734, 108] on input "text" at bounding box center [688, 103] width 944 height 18
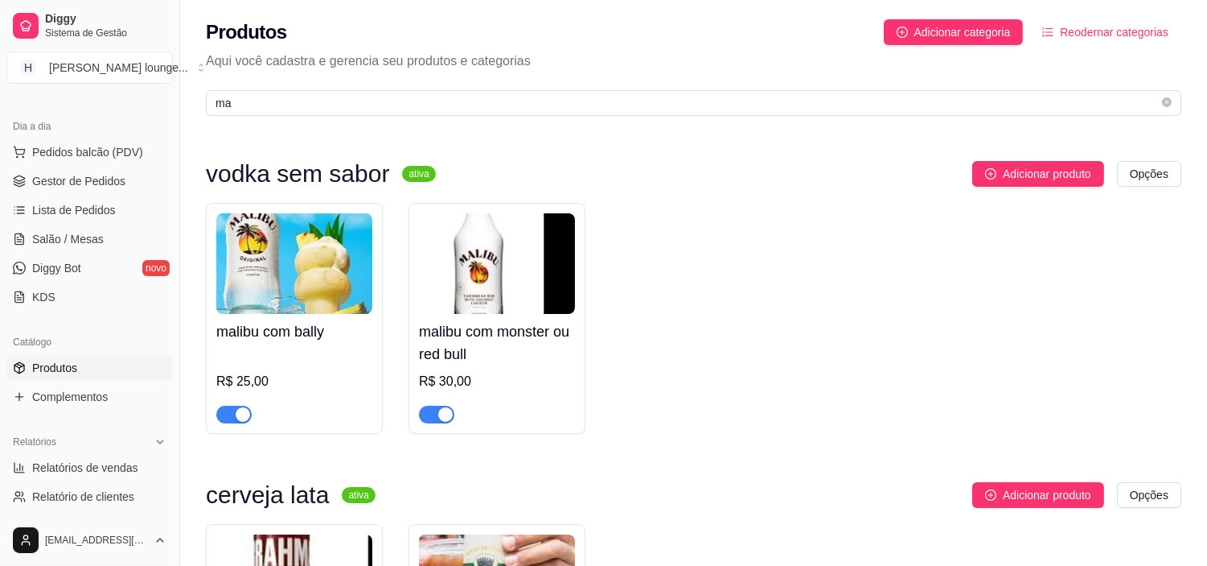
click at [694, 335] on div "malibu com bally R$ 25,00 malibu com monster ou red bull R$ 30,00" at bounding box center [694, 318] width 976 height 231
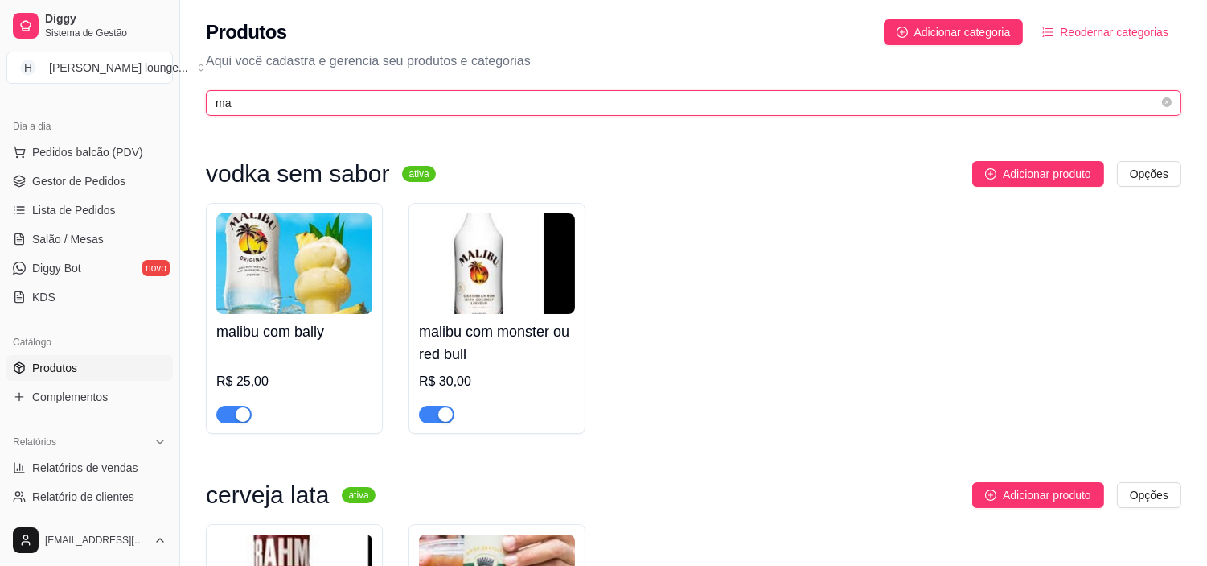
click at [582, 103] on input "ma" at bounding box center [688, 103] width 944 height 18
type input "m"
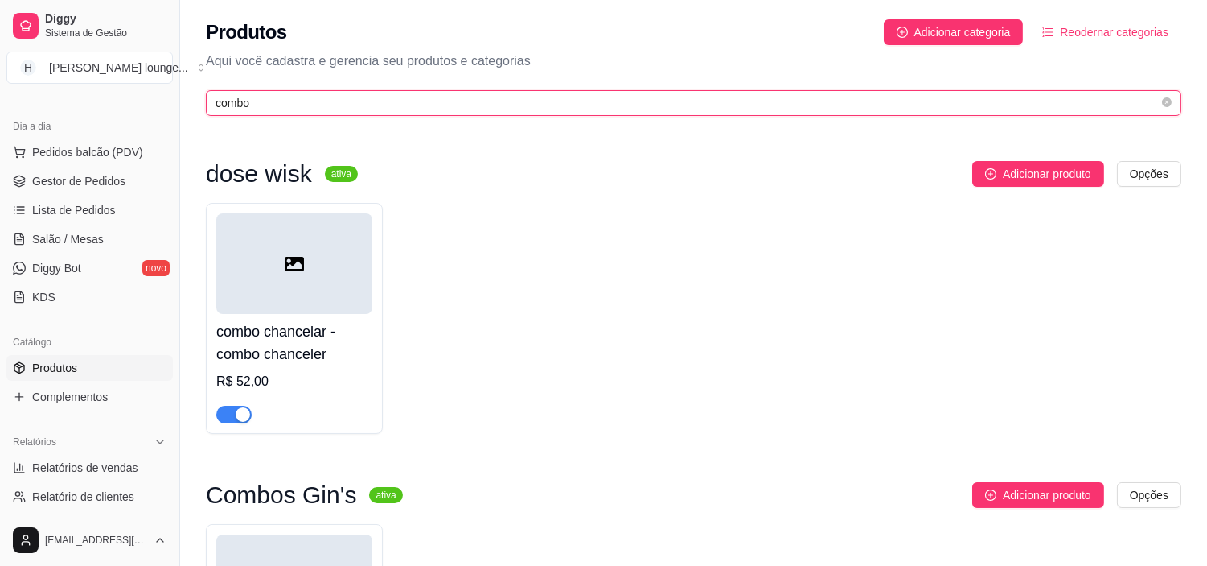
type input "combo"
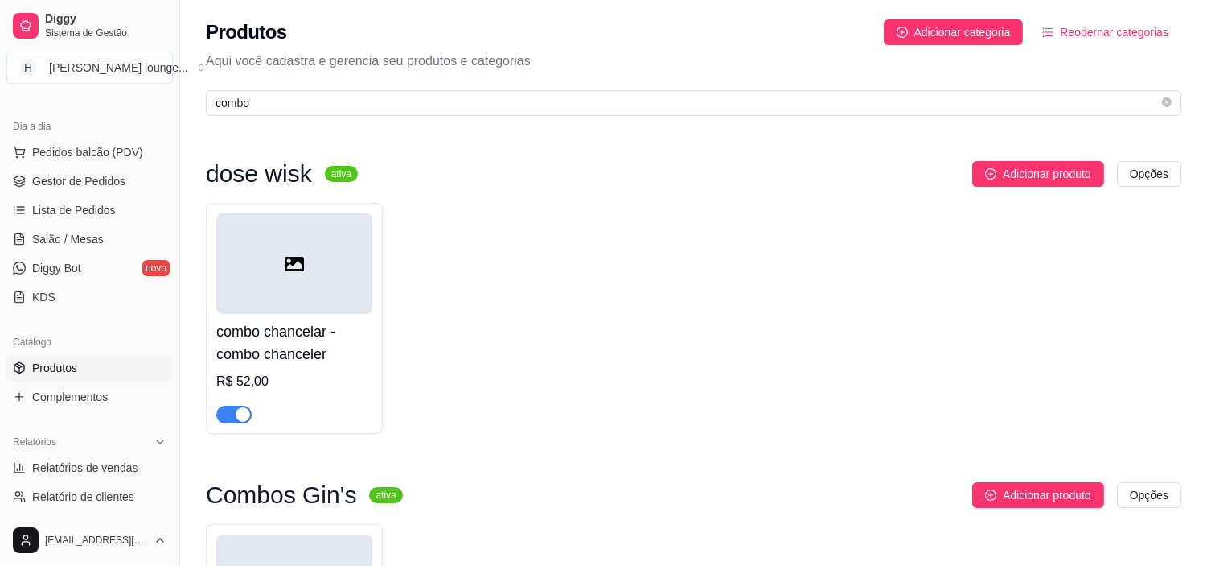
click at [563, 286] on div "combo chancelar - combo chanceler R$ 52,00" at bounding box center [694, 318] width 976 height 231
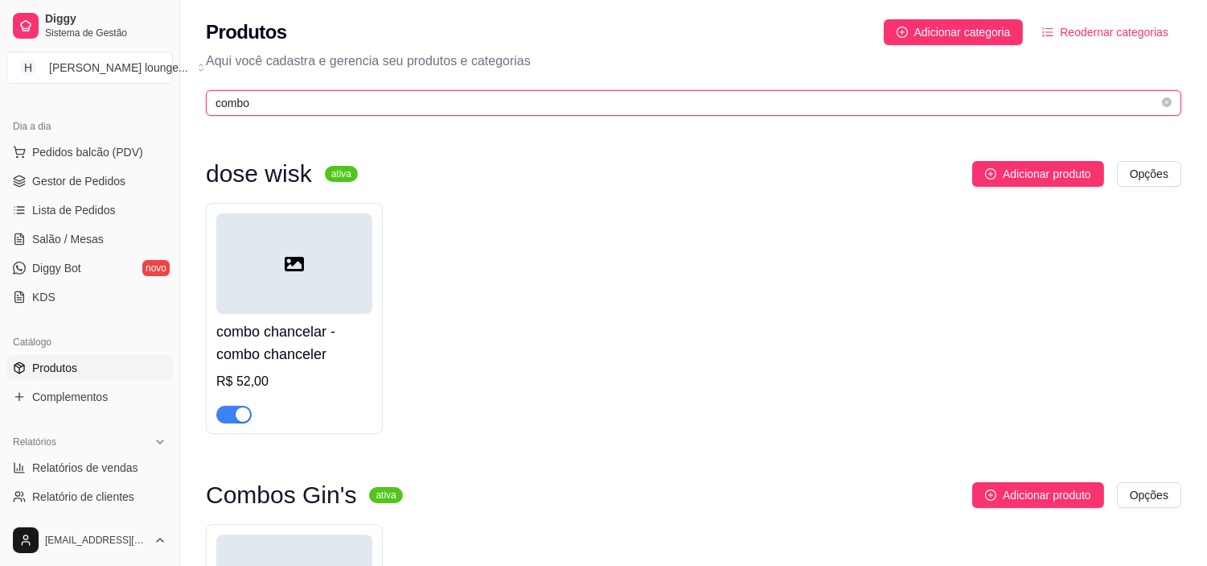
click at [300, 105] on input "combo" at bounding box center [688, 103] width 944 height 18
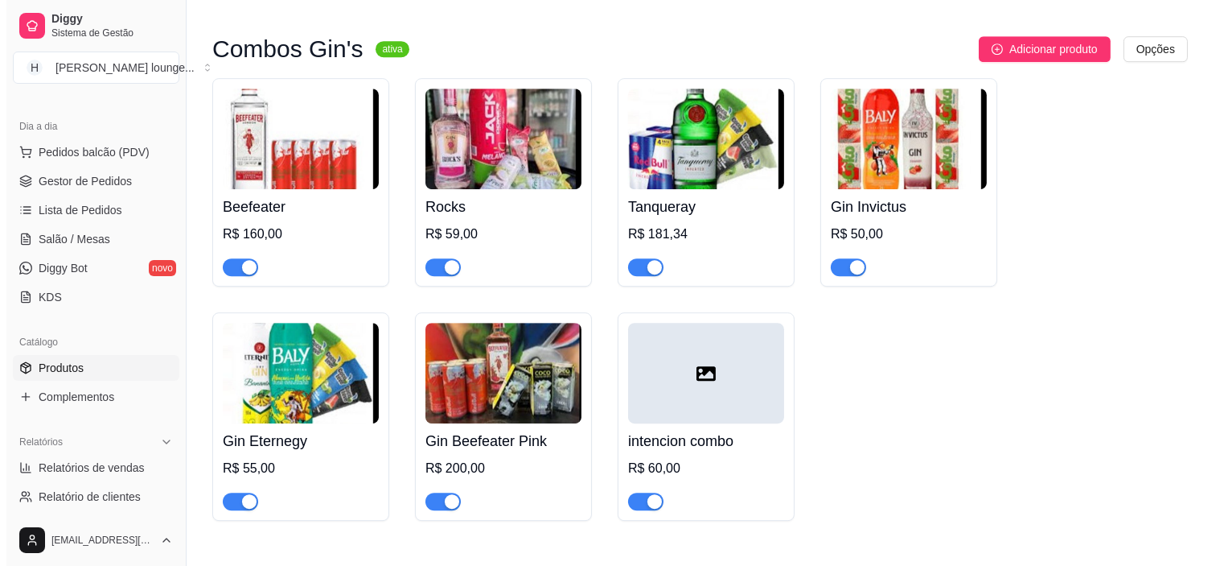
scroll to position [8938, 0]
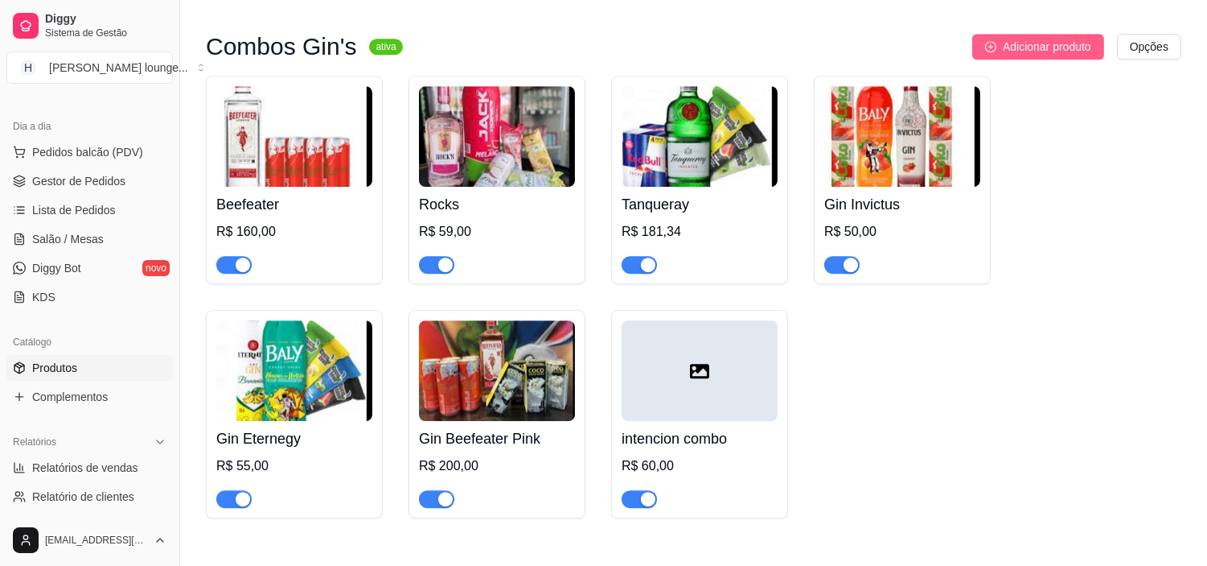
click at [1055, 38] on span "Adicionar produto" at bounding box center [1047, 47] width 88 height 18
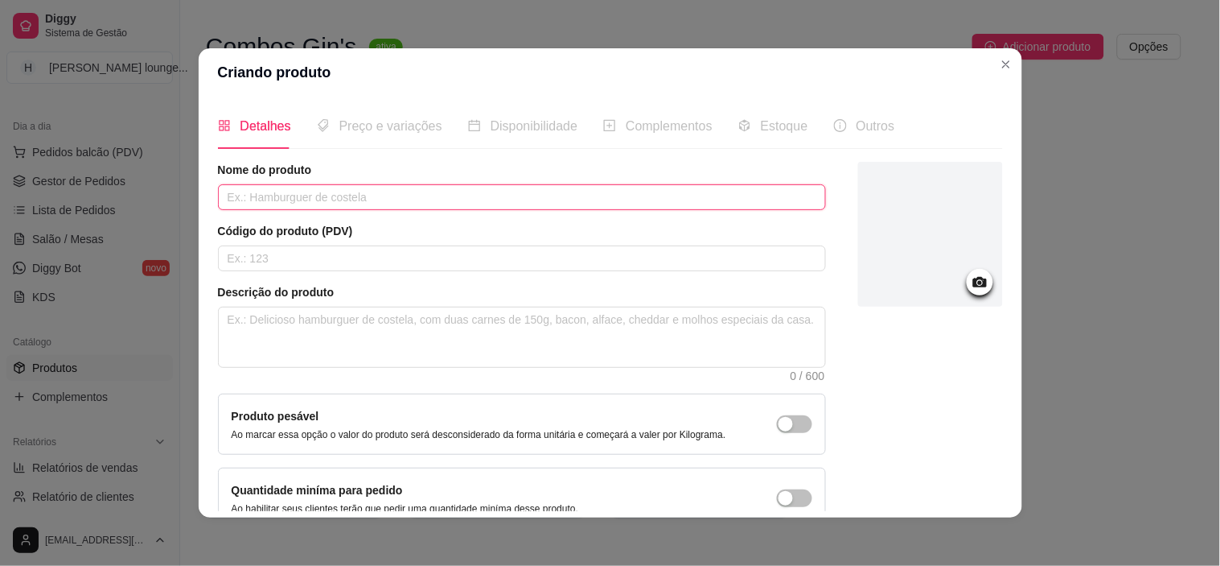
click at [701, 197] on input "text" at bounding box center [522, 197] width 608 height 26
type input "malibu con bally"
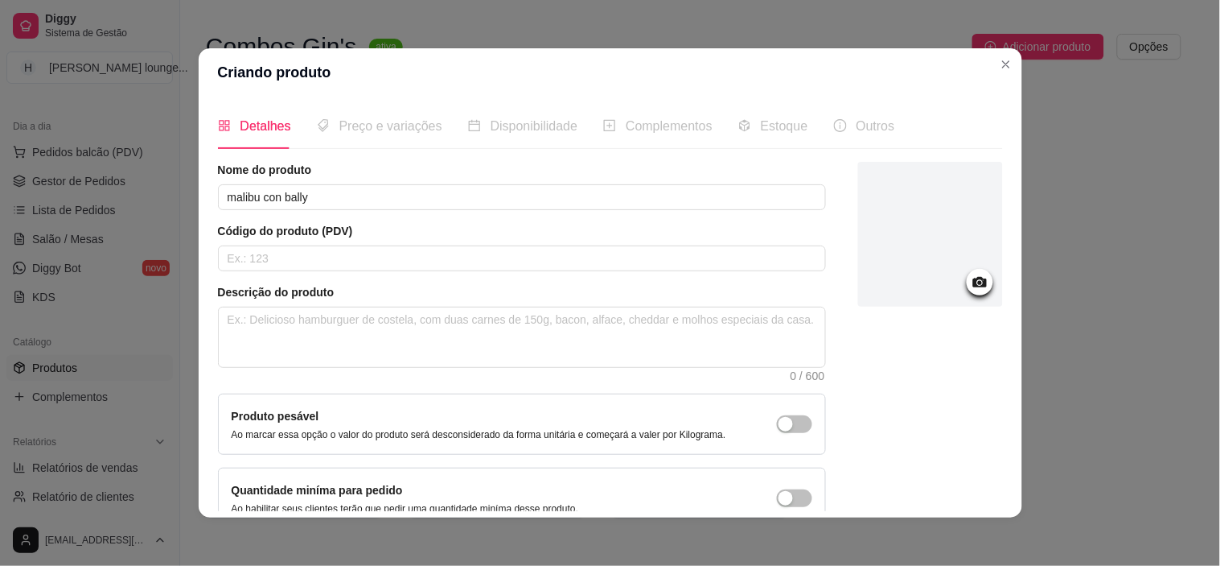
scroll to position [89, 0]
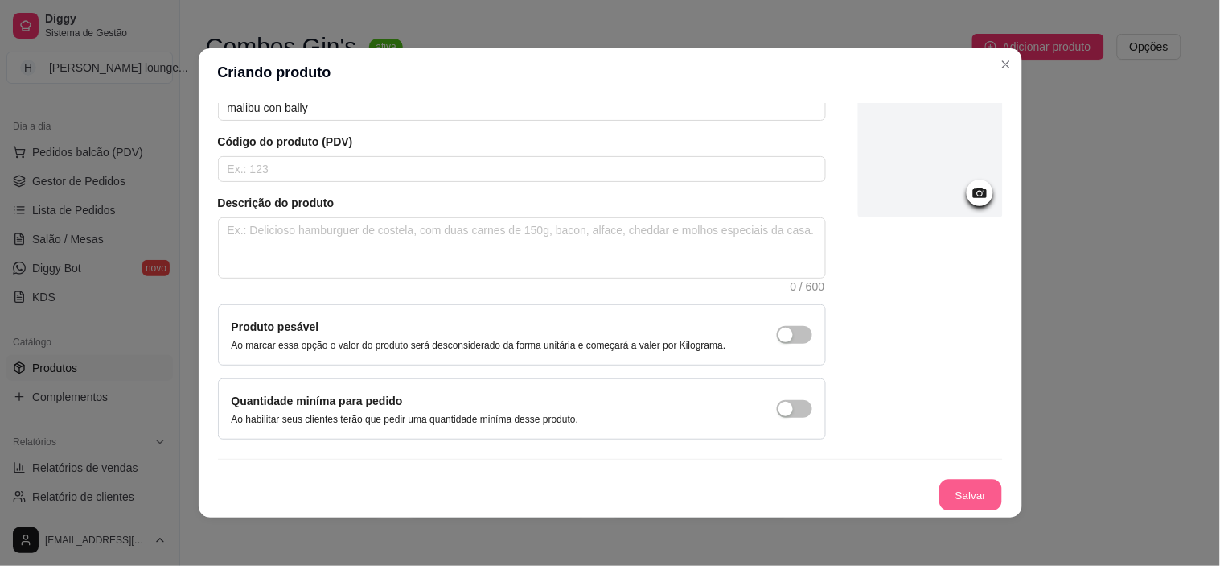
click at [960, 500] on button "Salvar" at bounding box center [971, 494] width 63 height 31
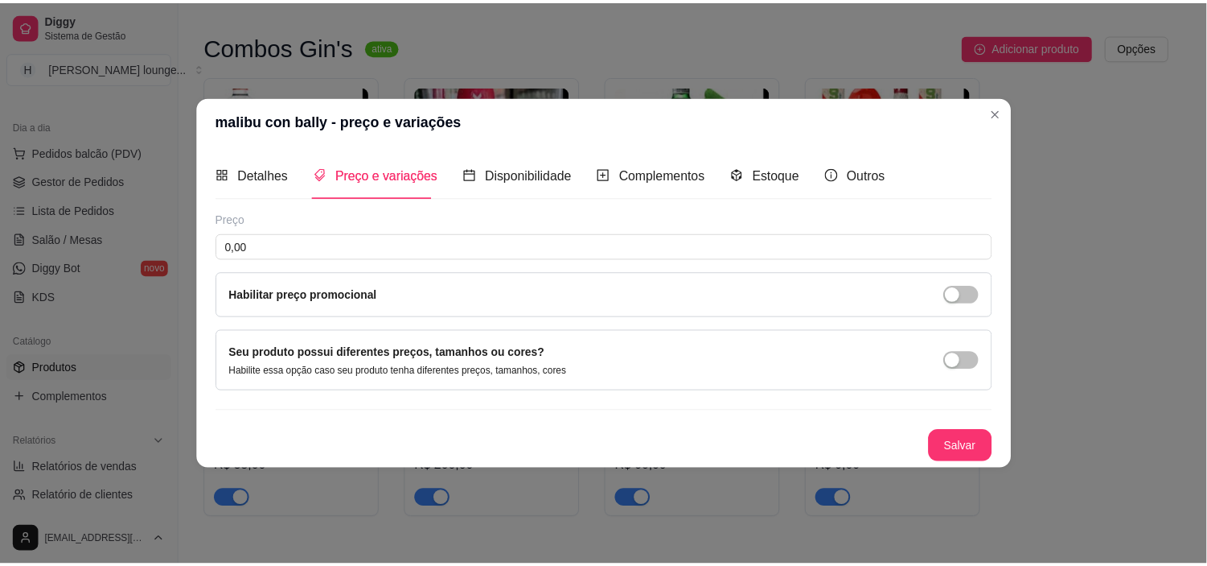
scroll to position [0, 0]
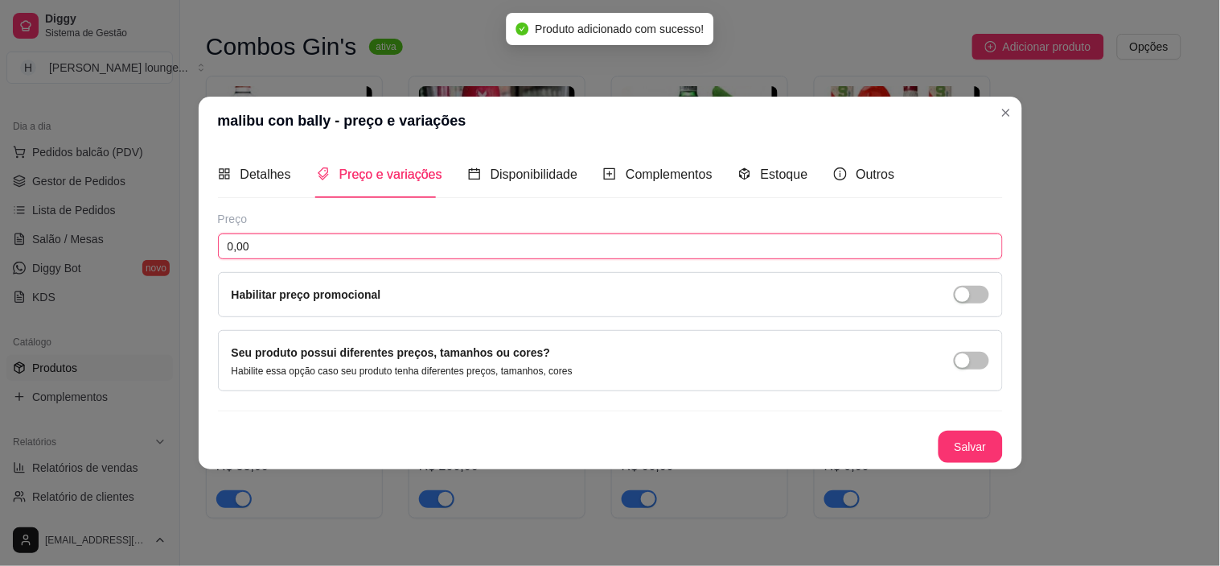
click at [533, 253] on input "0,00" at bounding box center [610, 246] width 785 height 26
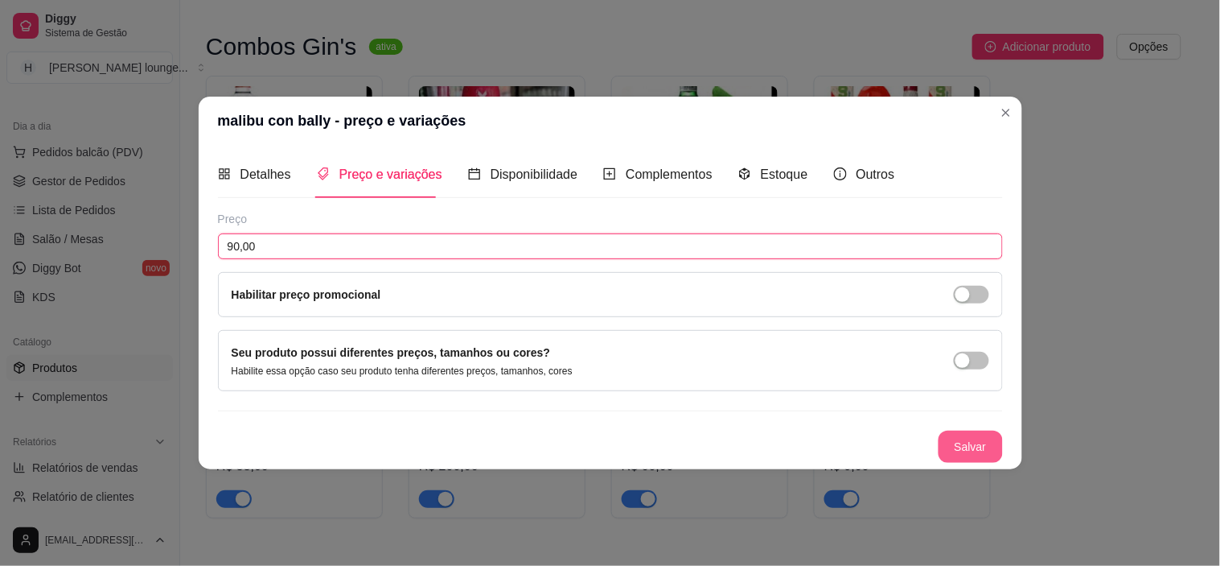
type input "90,00"
click at [966, 459] on button "Salvar" at bounding box center [971, 445] width 63 height 31
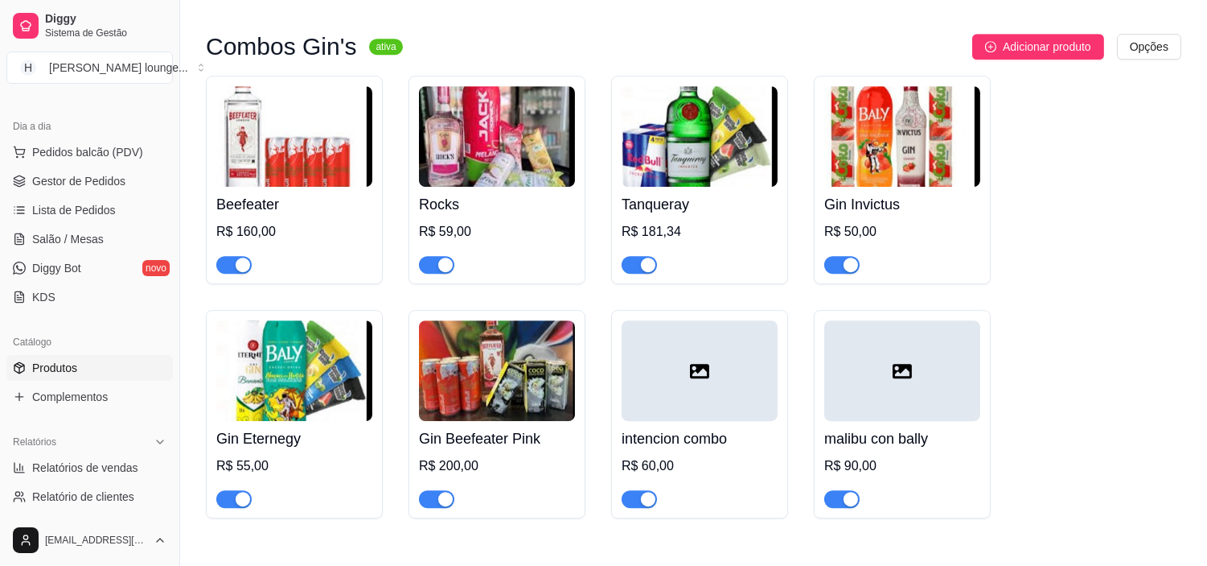
click at [1084, 339] on div "Beefeater R$ 160,00 Rocks R$ 59,00 Tanqueray R$ 181,34 Gin Invictus R$ 50,00 Gi…" at bounding box center [694, 297] width 976 height 442
click at [1094, 245] on div "Beefeater R$ 160,00 Rocks R$ 59,00 Tanqueray R$ 181,34 Gin Invictus R$ 50,00 Gi…" at bounding box center [694, 297] width 976 height 442
